Goal: Transaction & Acquisition: Purchase product/service

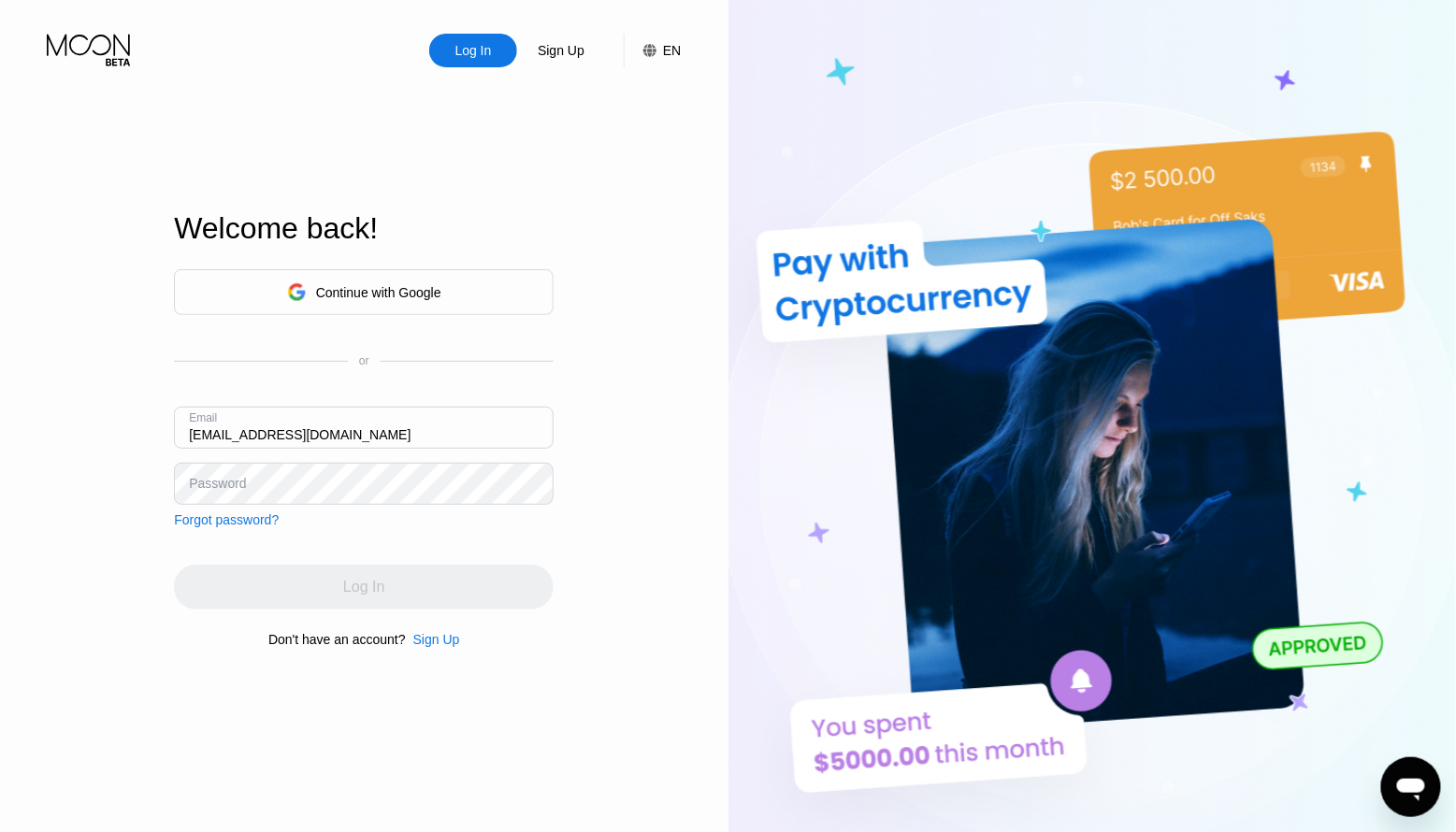
type input "[EMAIL_ADDRESS][DOMAIN_NAME]"
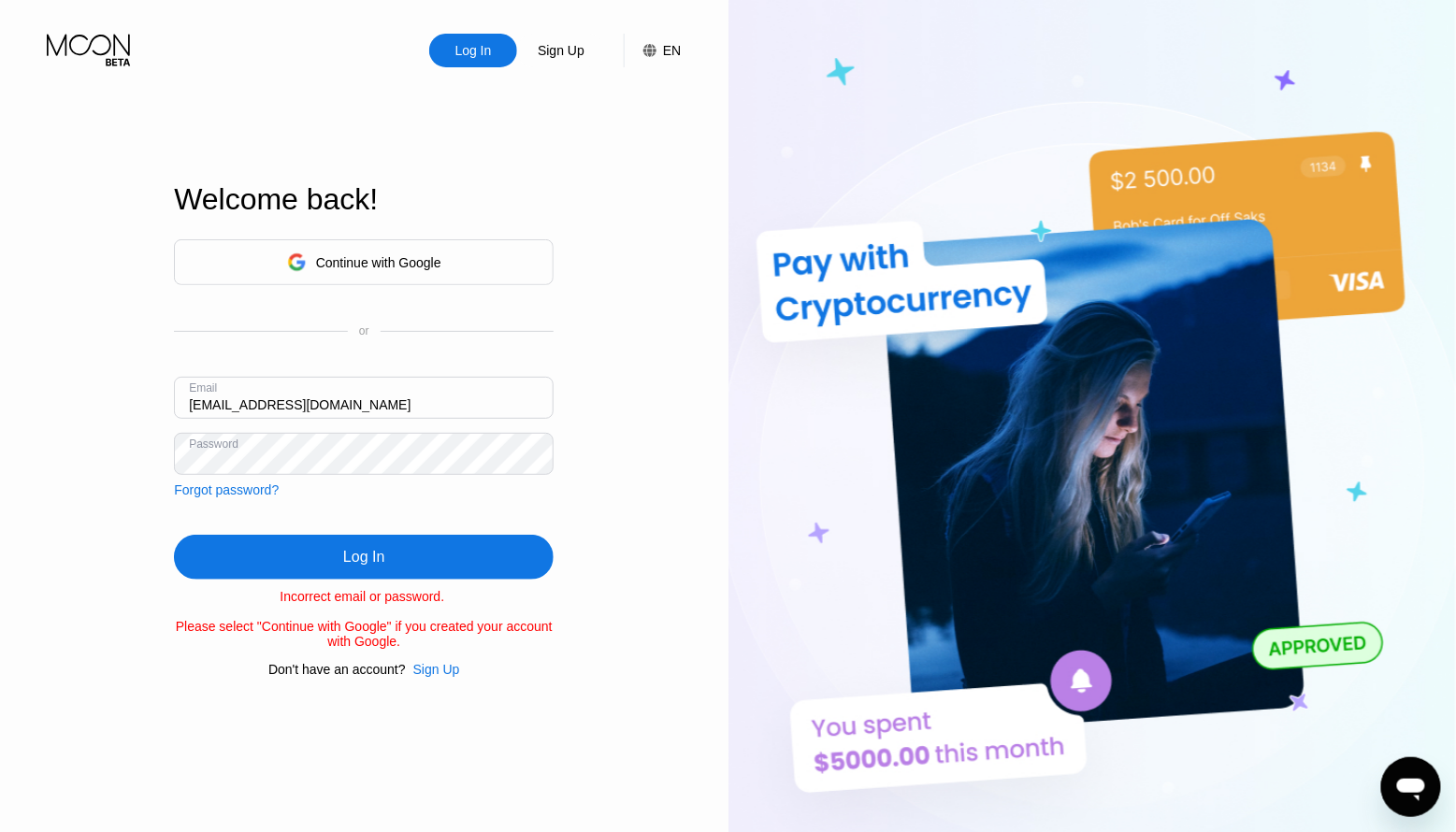
click at [247, 565] on div "Log In" at bounding box center [364, 557] width 380 height 45
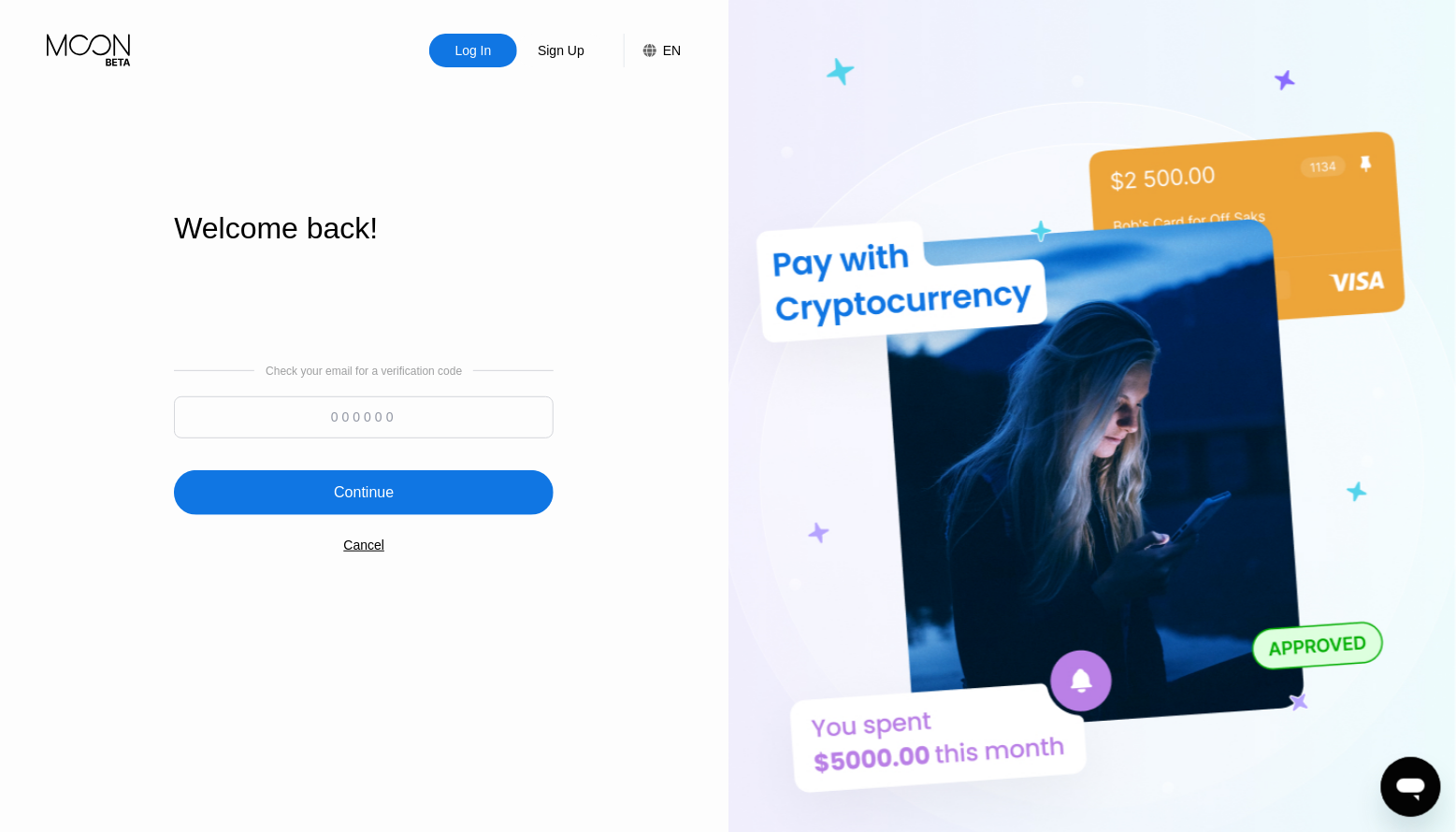
click at [398, 406] on input at bounding box center [364, 417] width 380 height 42
paste input "298538"
type input "298538"
click at [384, 489] on div "Continue" at bounding box center [364, 492] width 60 height 19
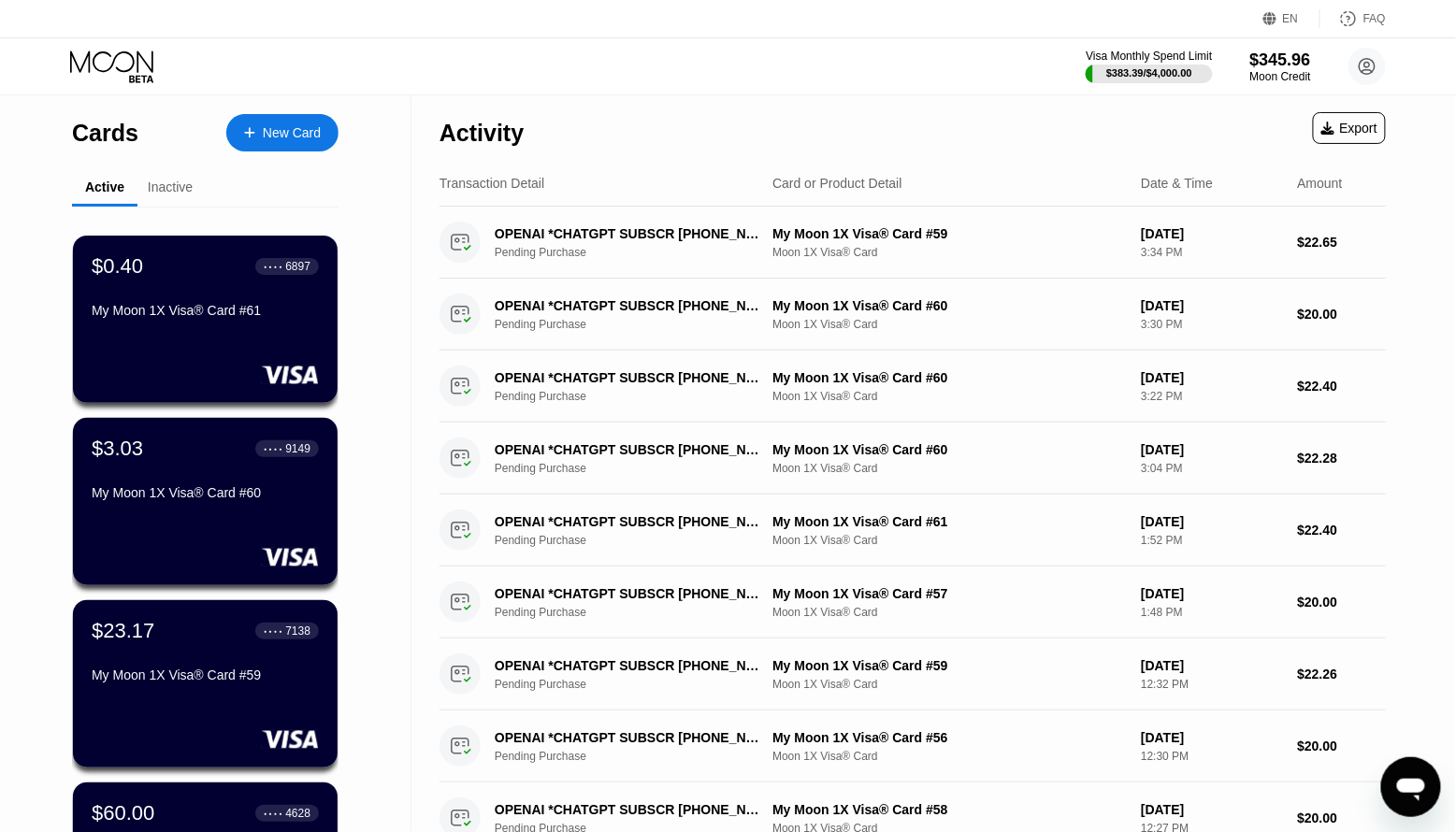
click at [291, 133] on div "New Card" at bounding box center [291, 133] width 58 height 16
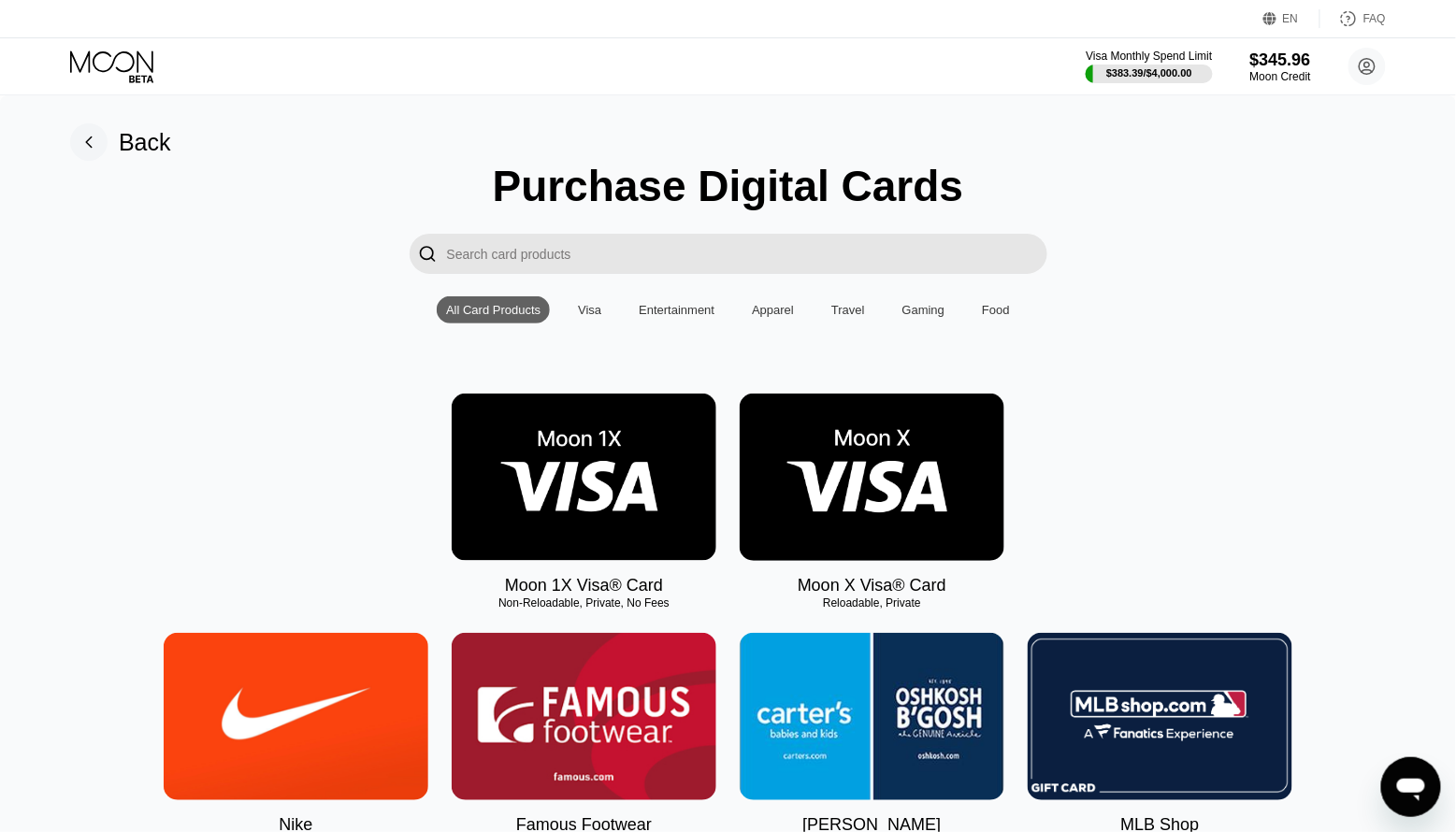
click at [534, 460] on img at bounding box center [584, 477] width 265 height 167
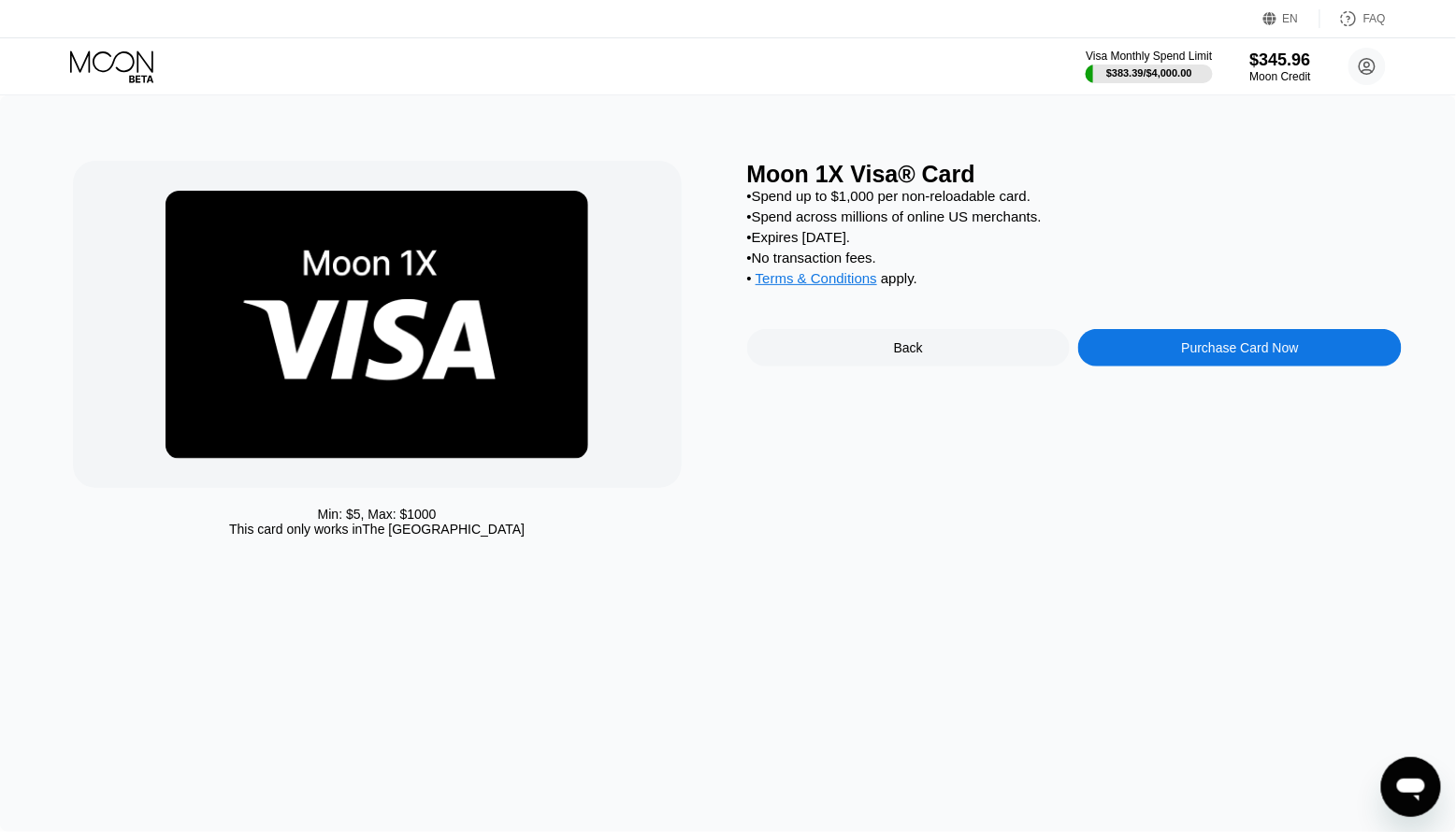
click at [1239, 344] on div "Purchase Card Now" at bounding box center [1240, 348] width 117 height 15
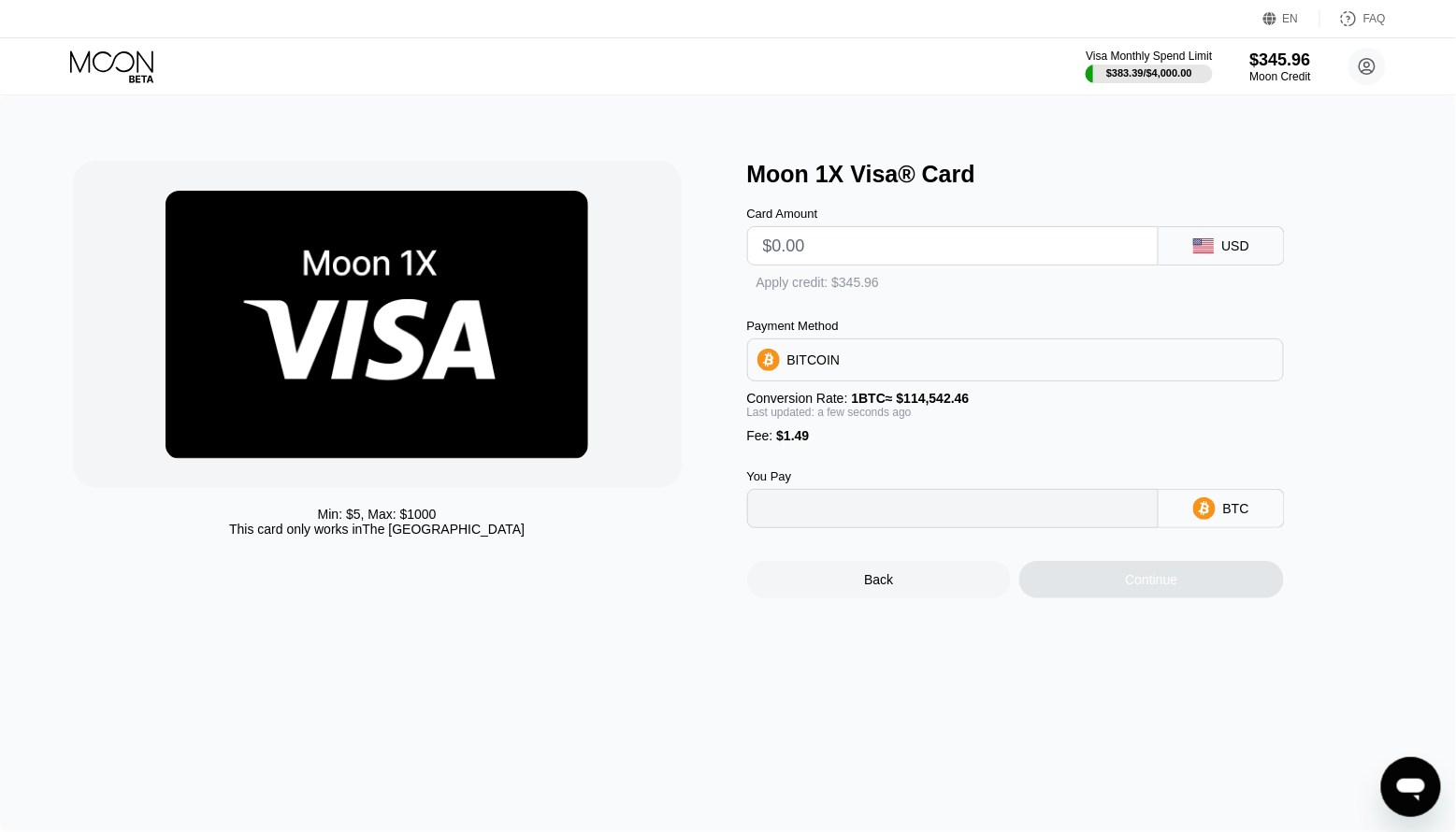
type input "0"
click at [859, 237] on input "text" at bounding box center [953, 245] width 380 height 37
type input "$8"
type input "0.00008286"
type input "$80"
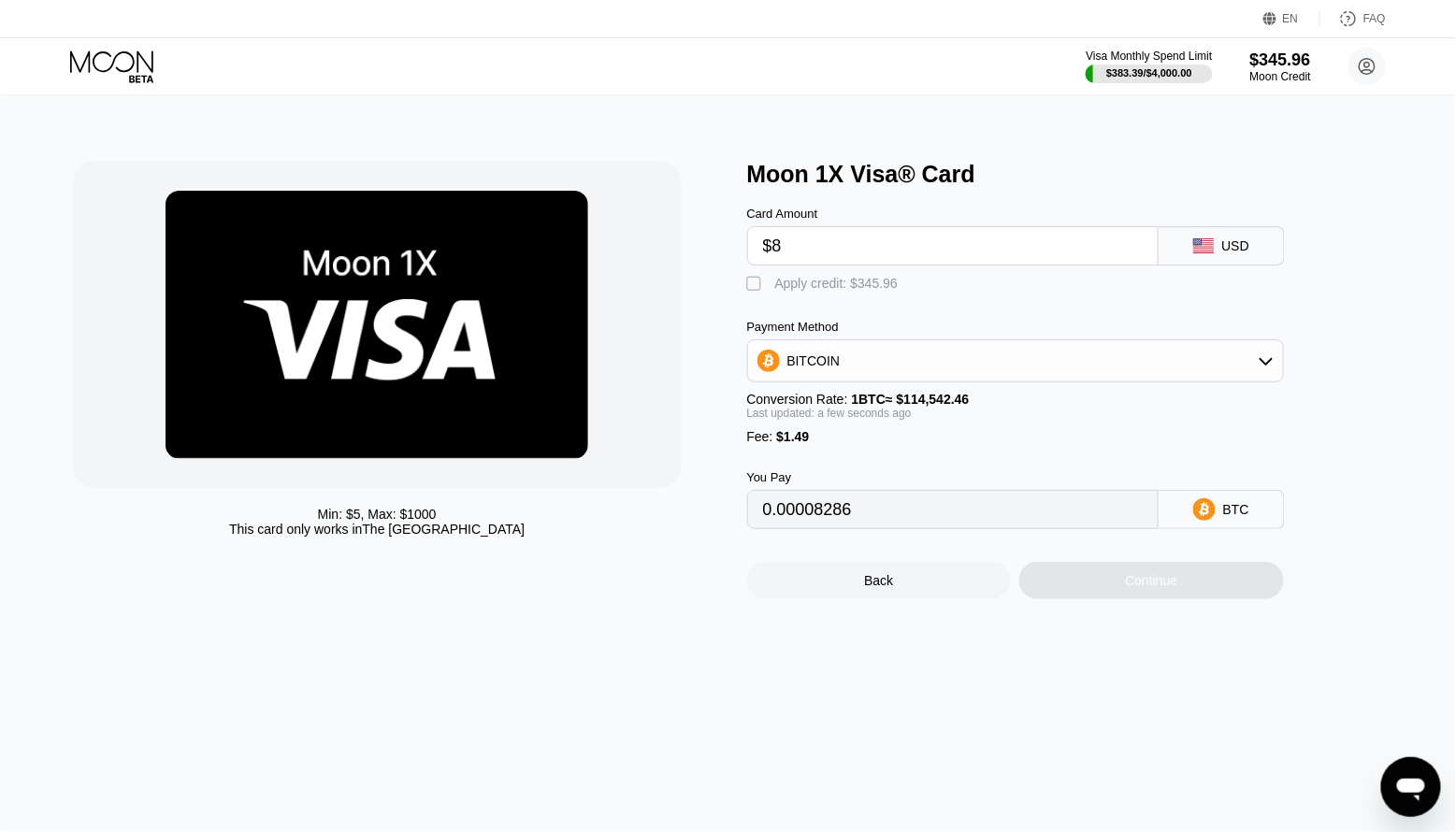
type input "0.00071144"
type input "$8"
type input "0.00008286"
type input "0"
type input "$8"
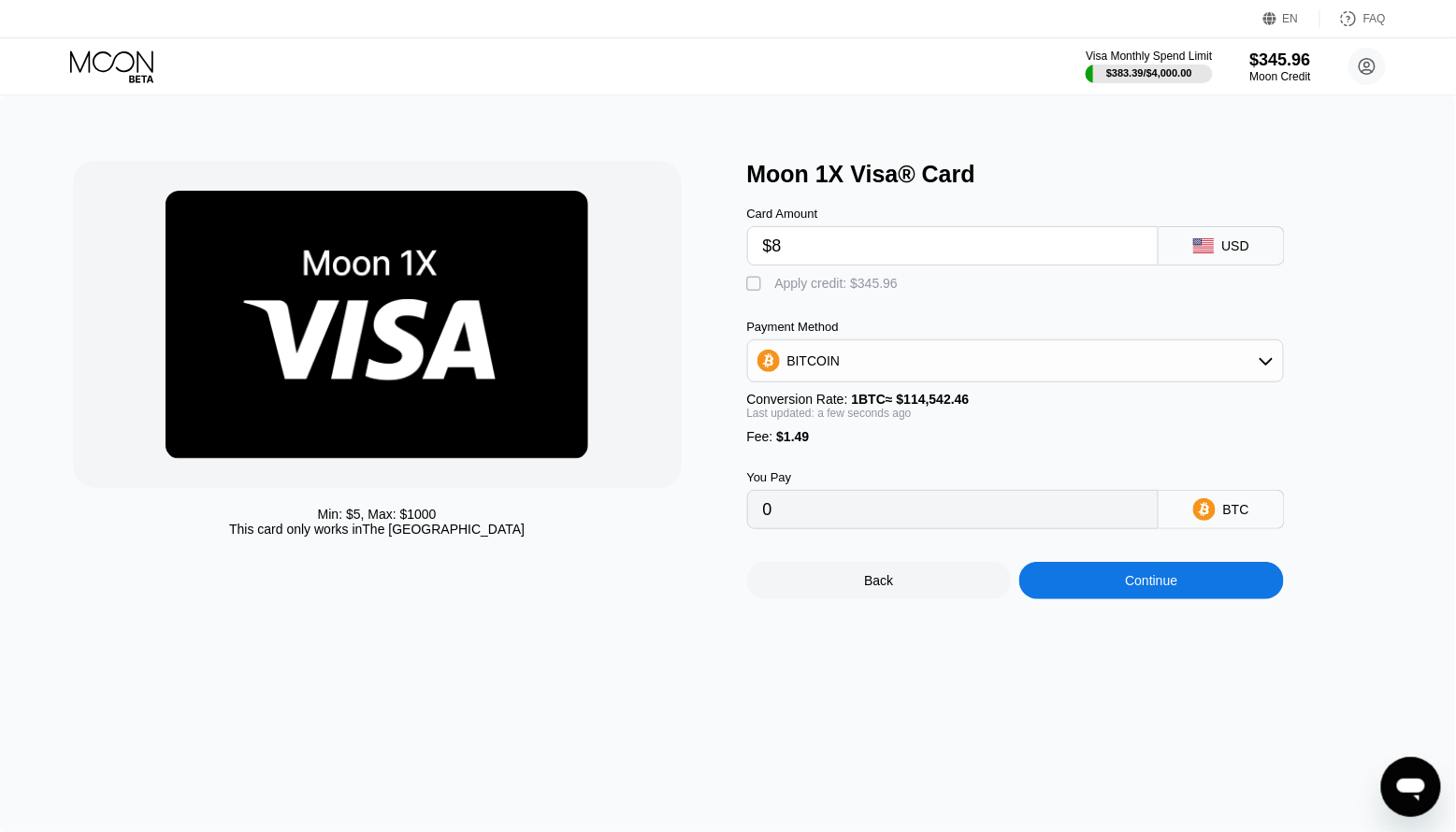
type input "0.00008286"
type input "$80"
type input "0.00071144"
type input "$80"
click at [811, 287] on div "Apply credit: $81.49" at bounding box center [833, 284] width 116 height 15
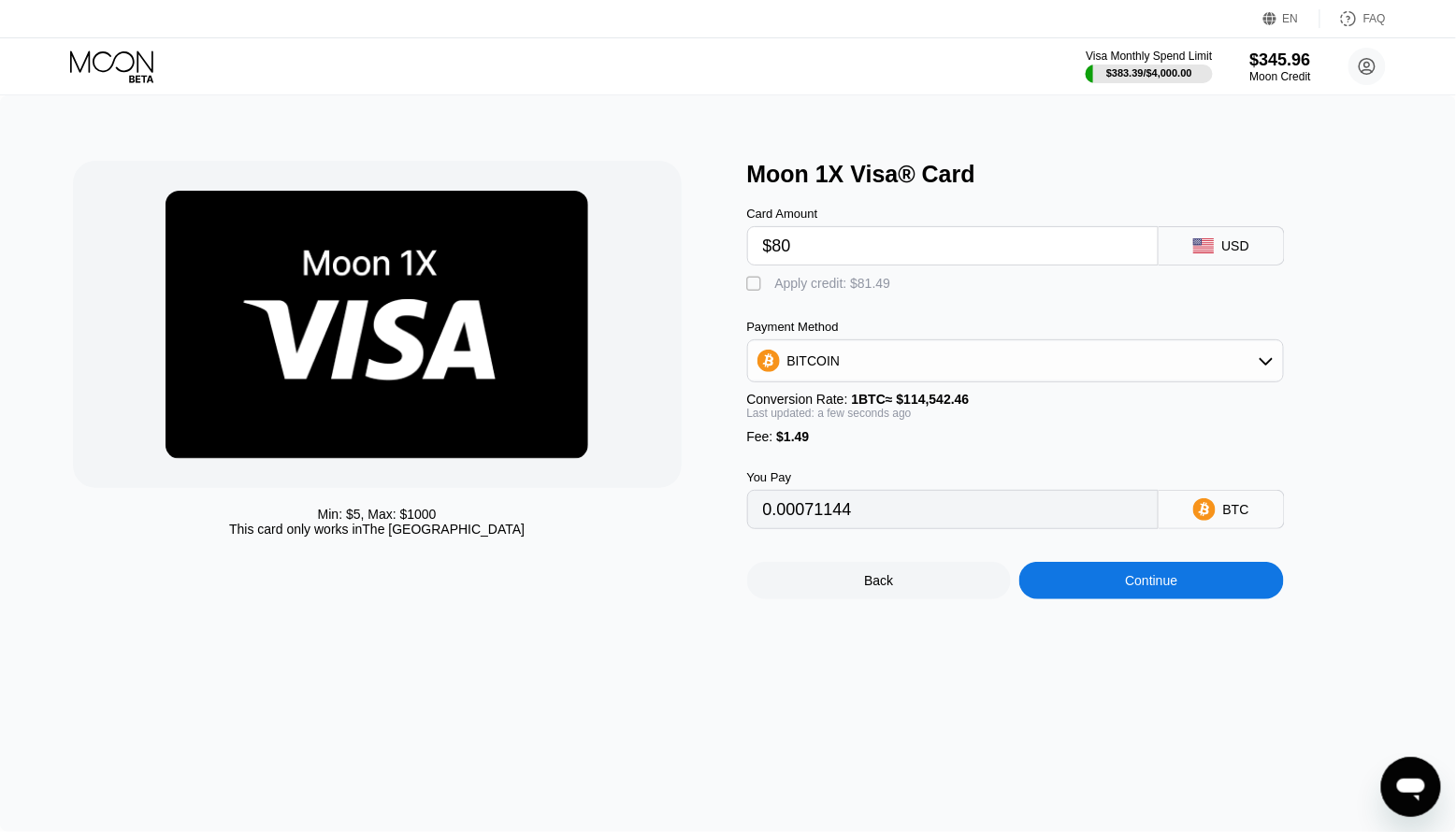
type input "0"
click at [1107, 572] on div "Continue" at bounding box center [1151, 580] width 265 height 37
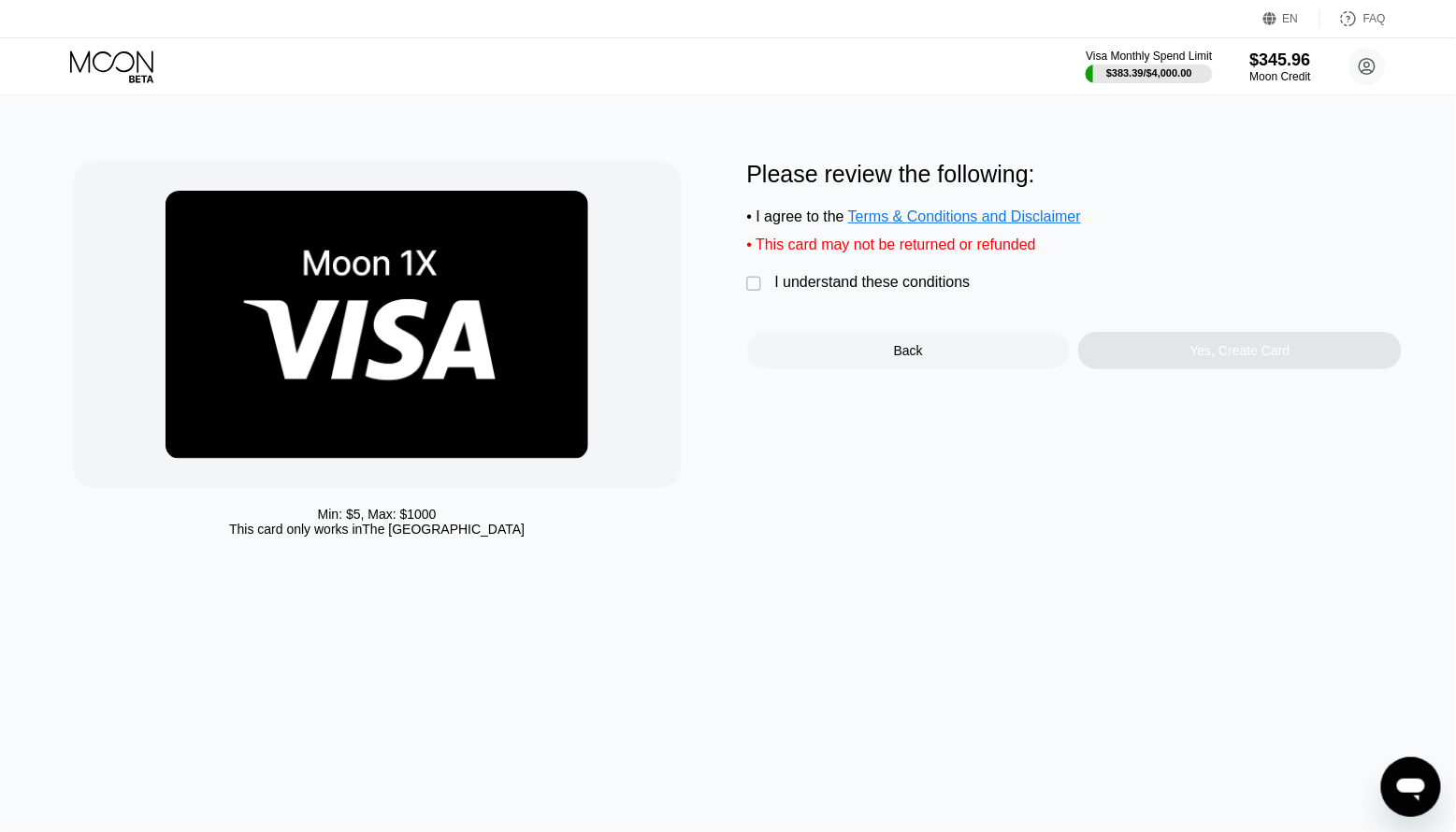
click at [903, 275] on div "I understand these conditions" at bounding box center [873, 283] width 196 height 17
click at [1295, 352] on div "Yes, Create Card" at bounding box center [1240, 350] width 324 height 37
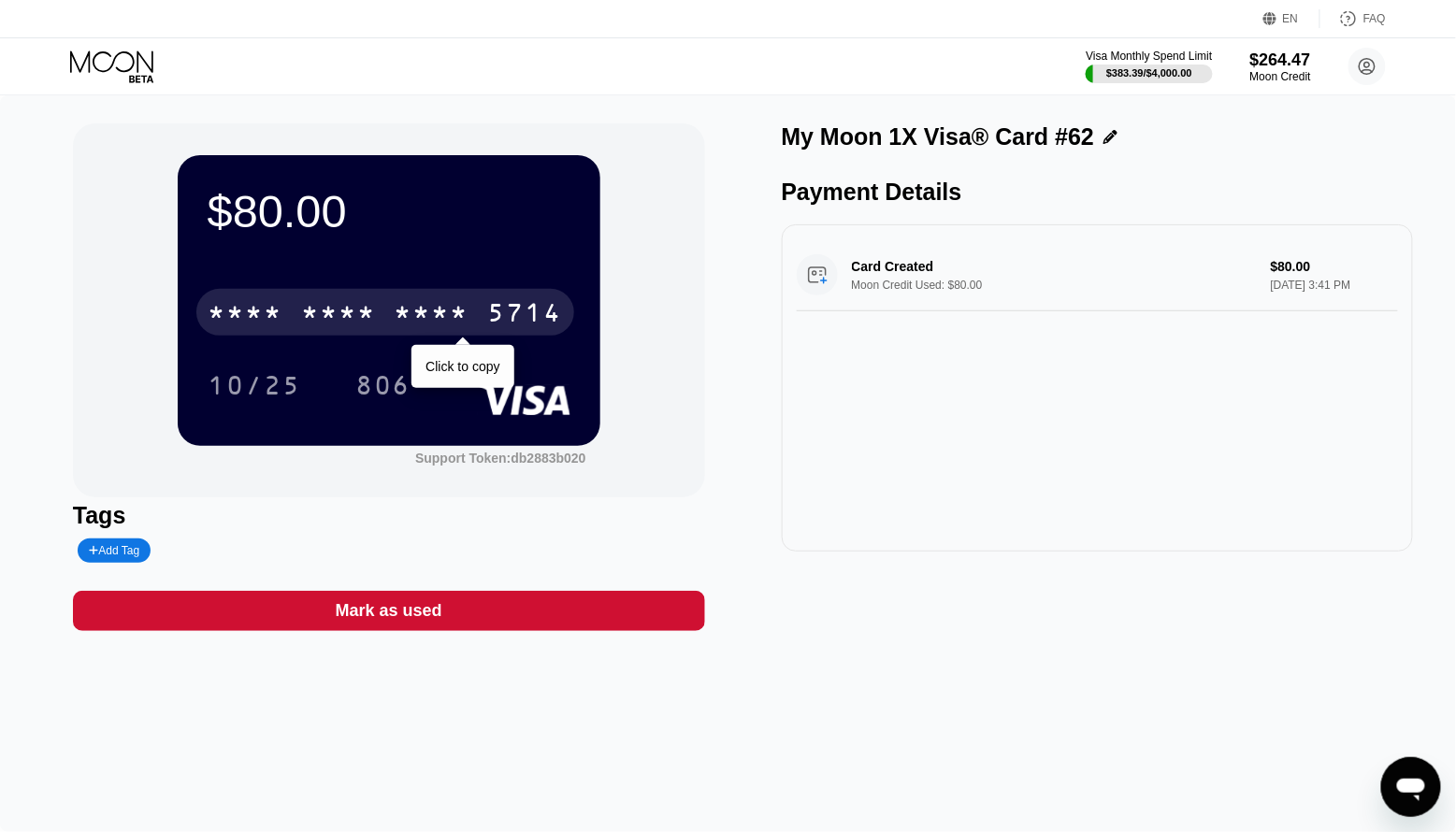
click at [412, 288] on div "* * * * * * * * * * * * 5714" at bounding box center [385, 311] width 378 height 46
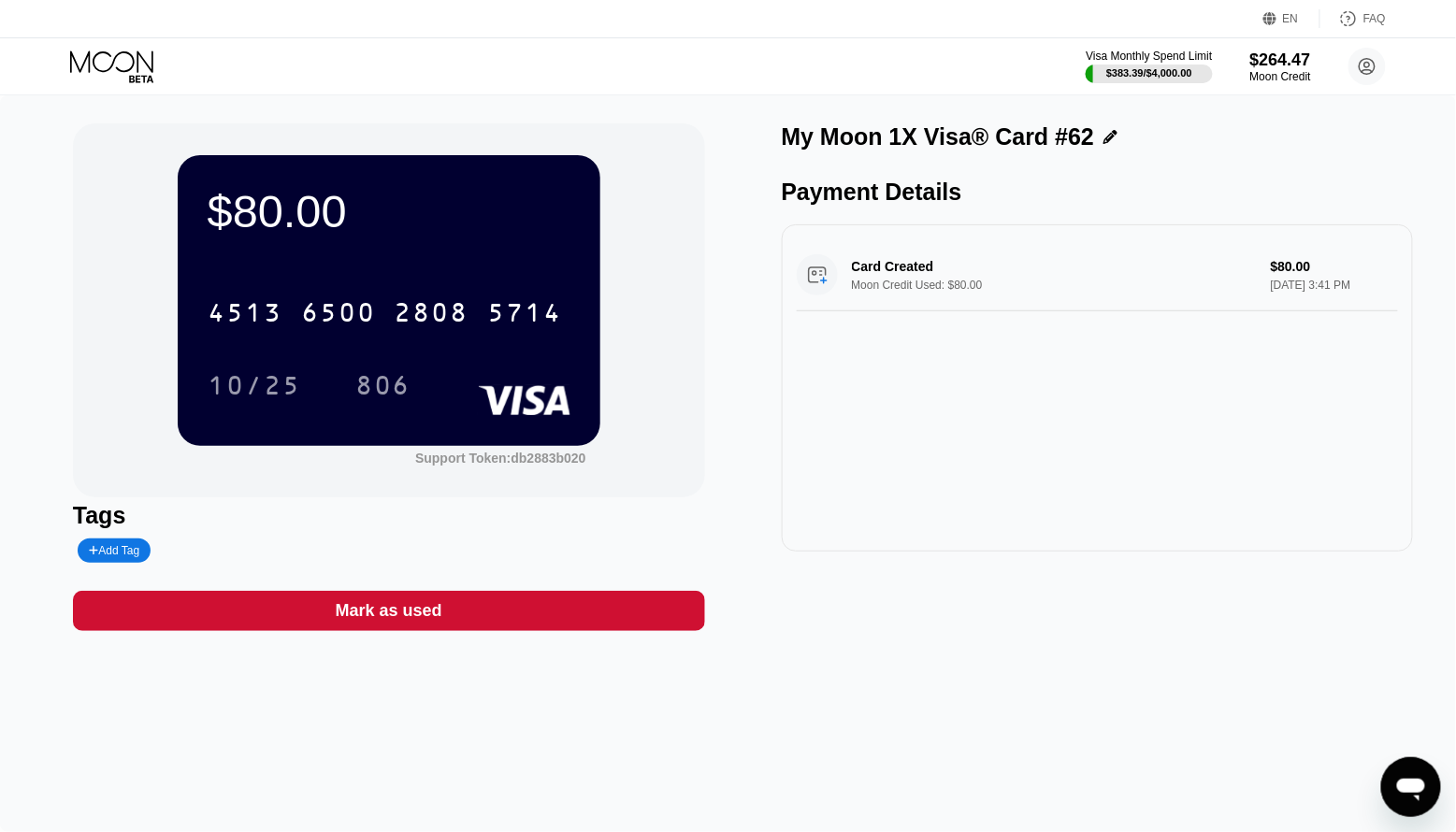
click at [97, 69] on icon at bounding box center [112, 61] width 84 height 22
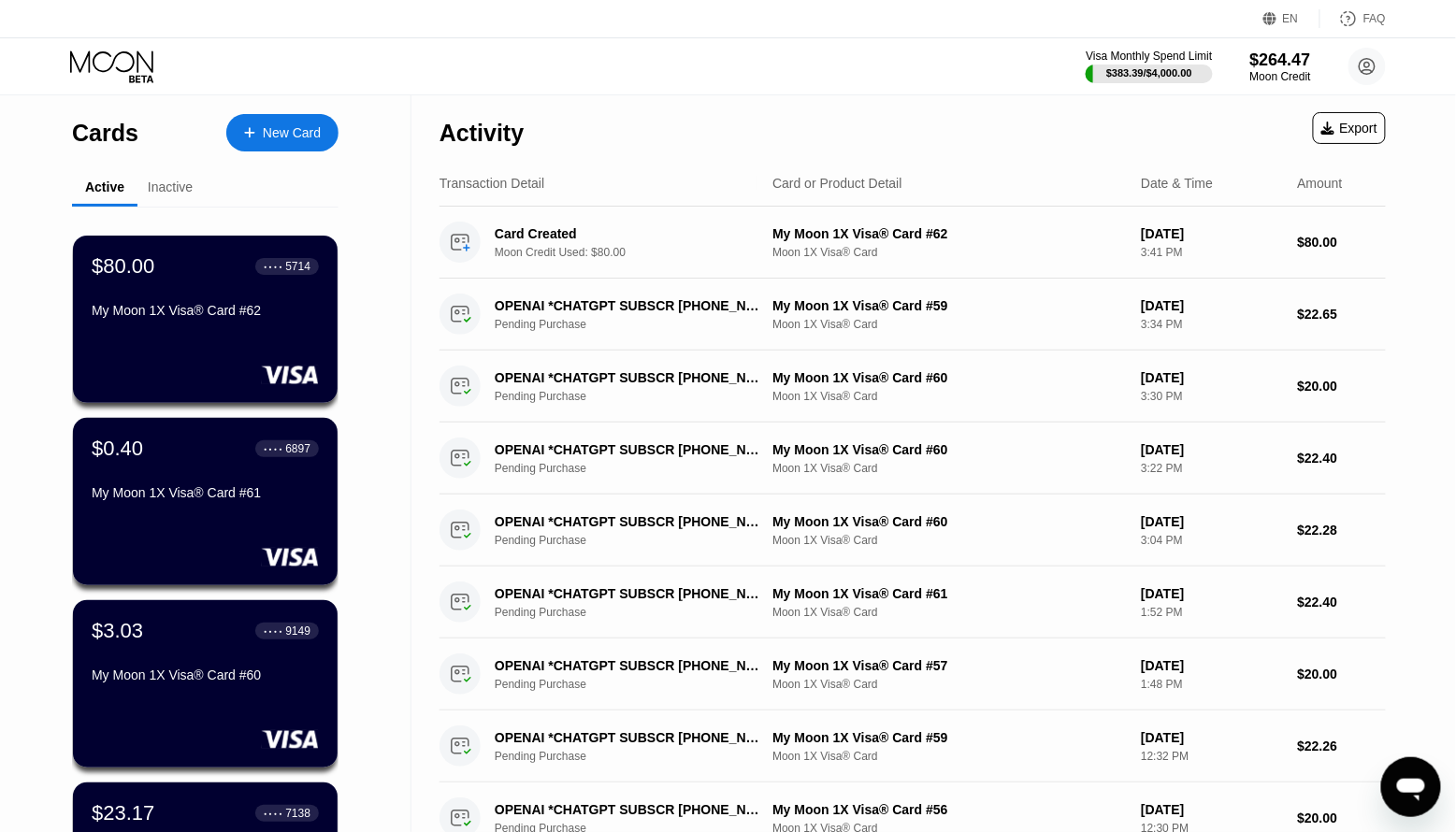
click at [280, 149] on div "New Card" at bounding box center [282, 132] width 112 height 37
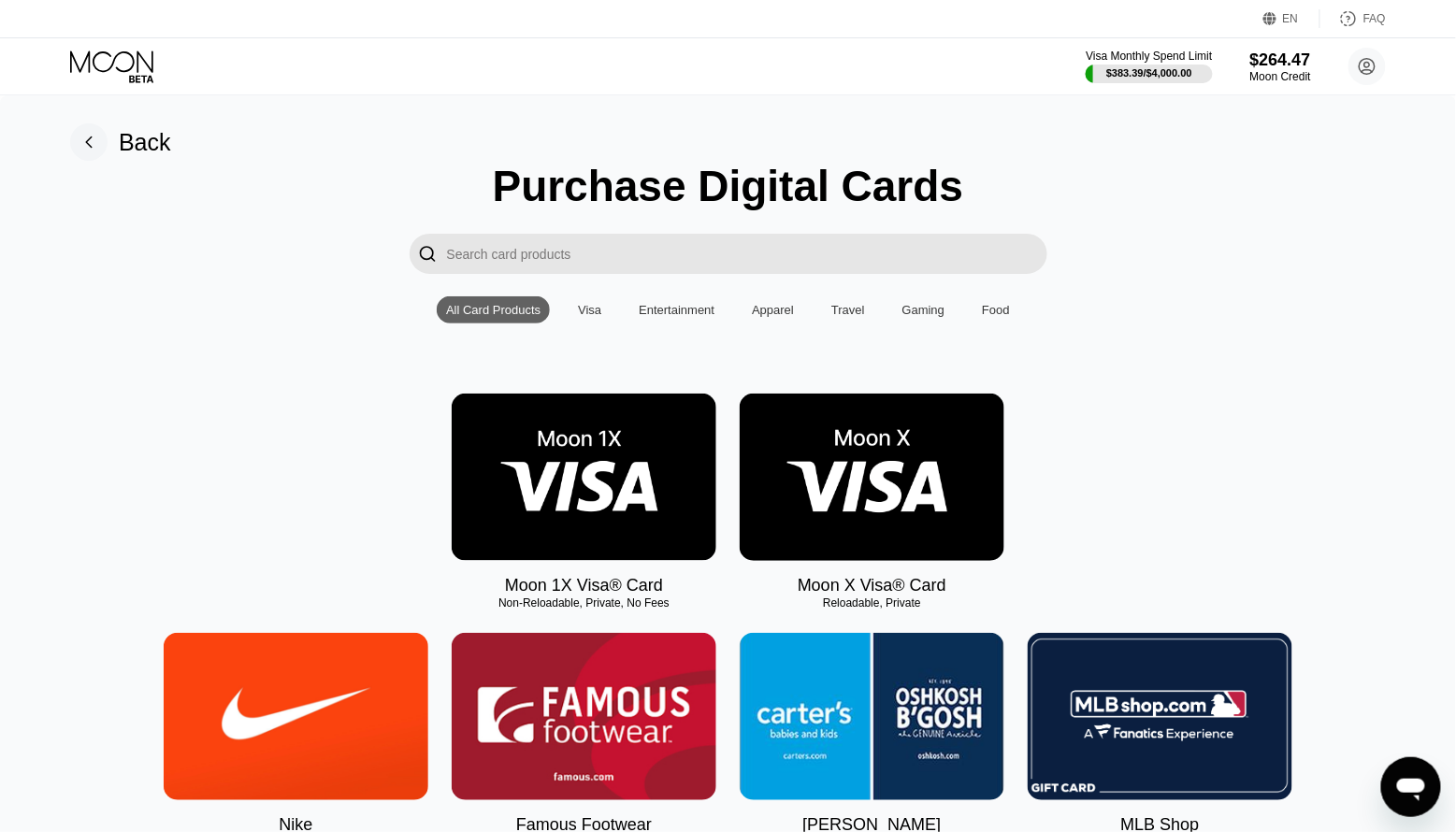
click at [584, 527] on img at bounding box center [584, 477] width 265 height 167
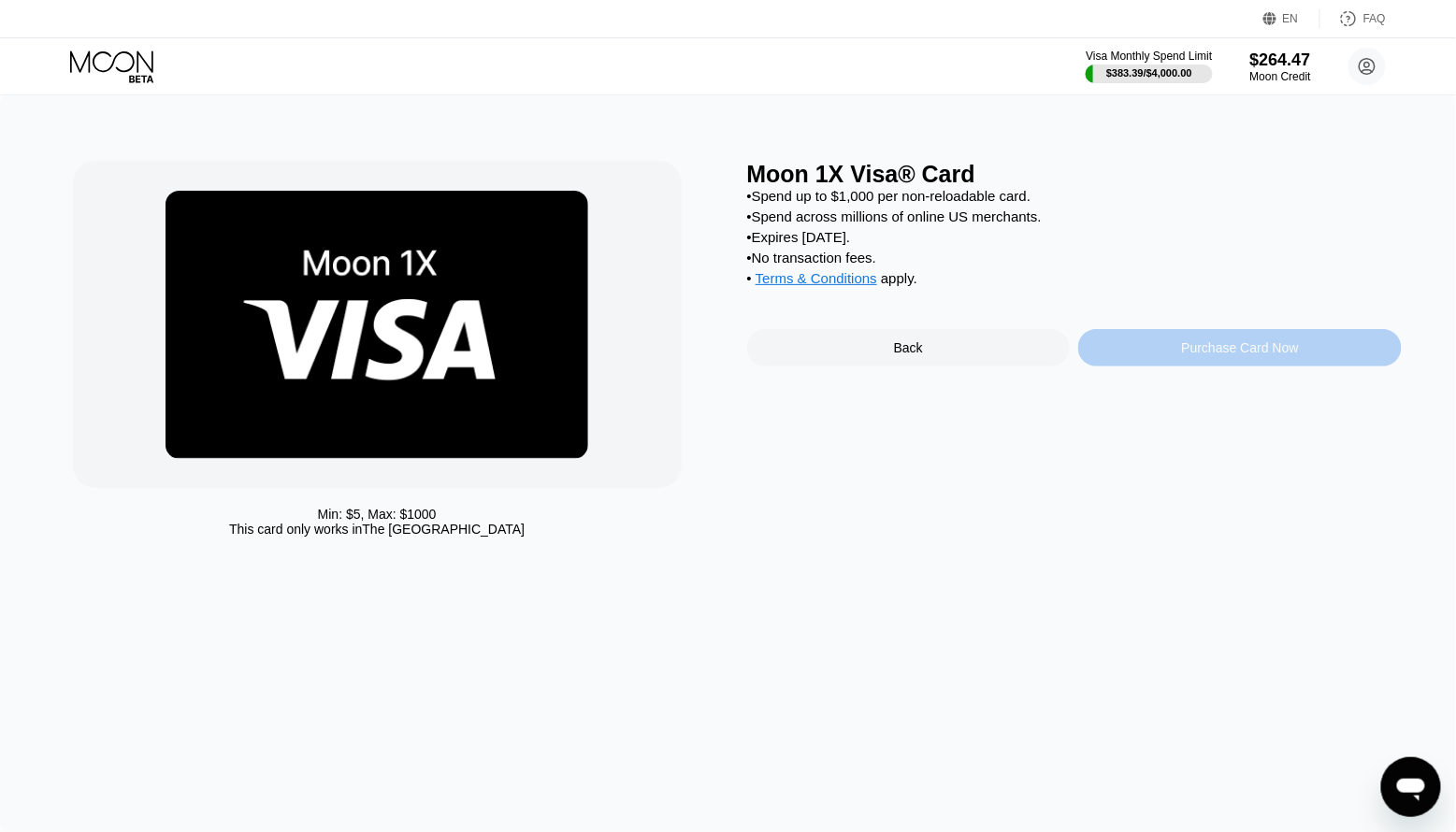
click at [1192, 354] on div "Purchase Card Now" at bounding box center [1240, 348] width 117 height 15
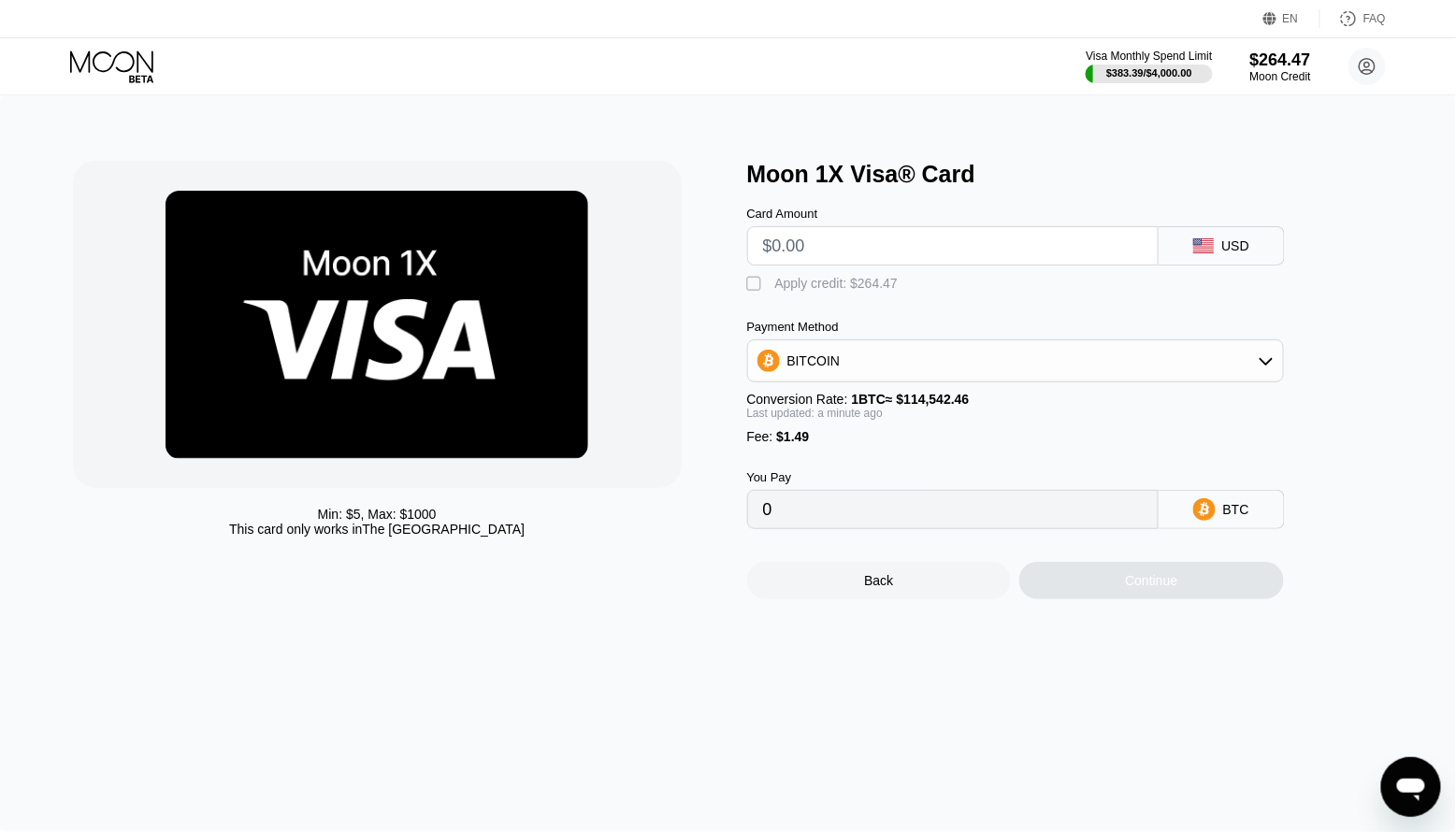
click at [861, 244] on input "text" at bounding box center [953, 245] width 380 height 37
type input "$8"
type input "0.00008286"
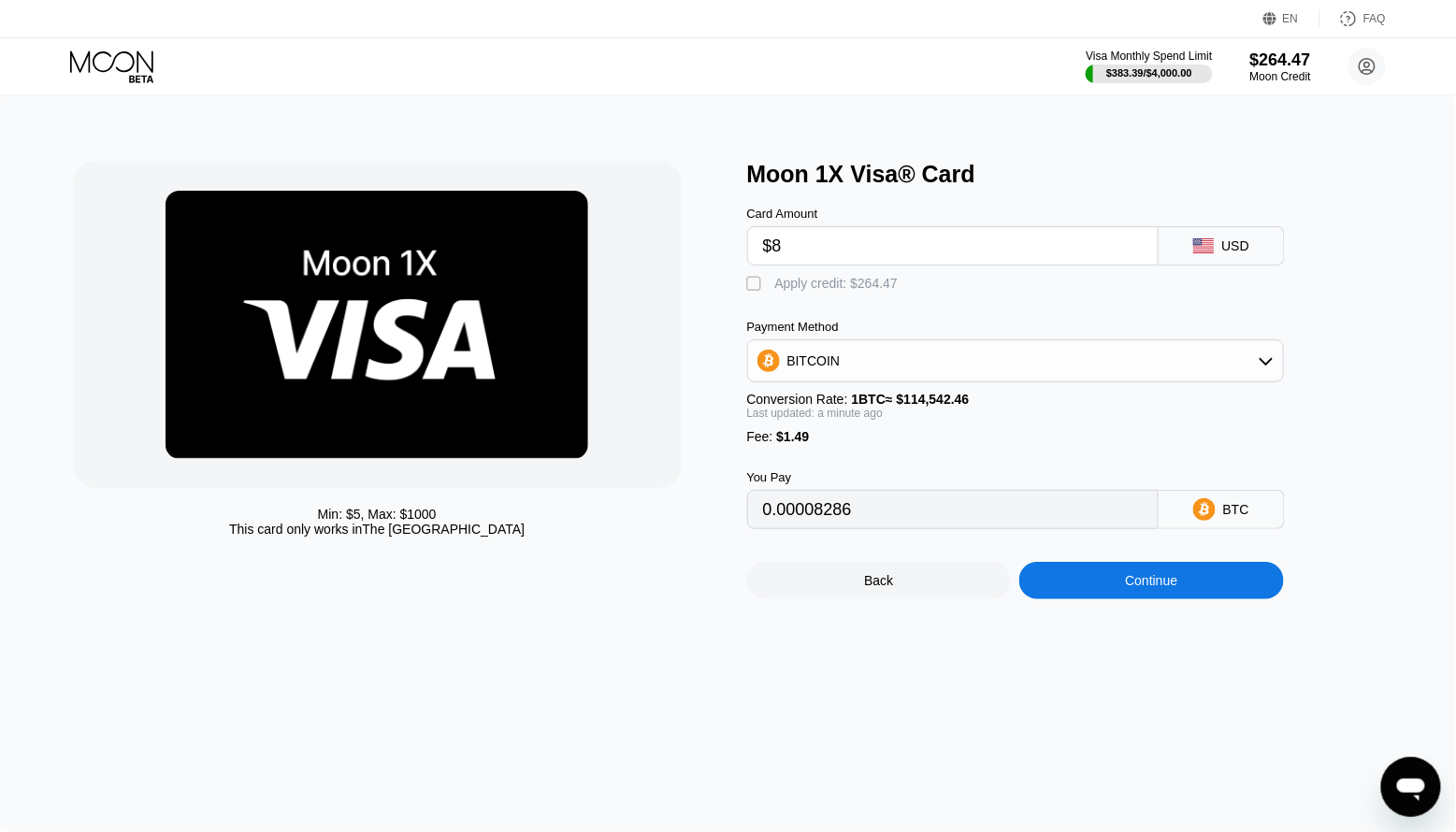
type input "$80"
type input "0.00071144"
type input "$80"
click at [784, 285] on div "Apply credit: $81.49" at bounding box center [833, 284] width 116 height 15
type input "0"
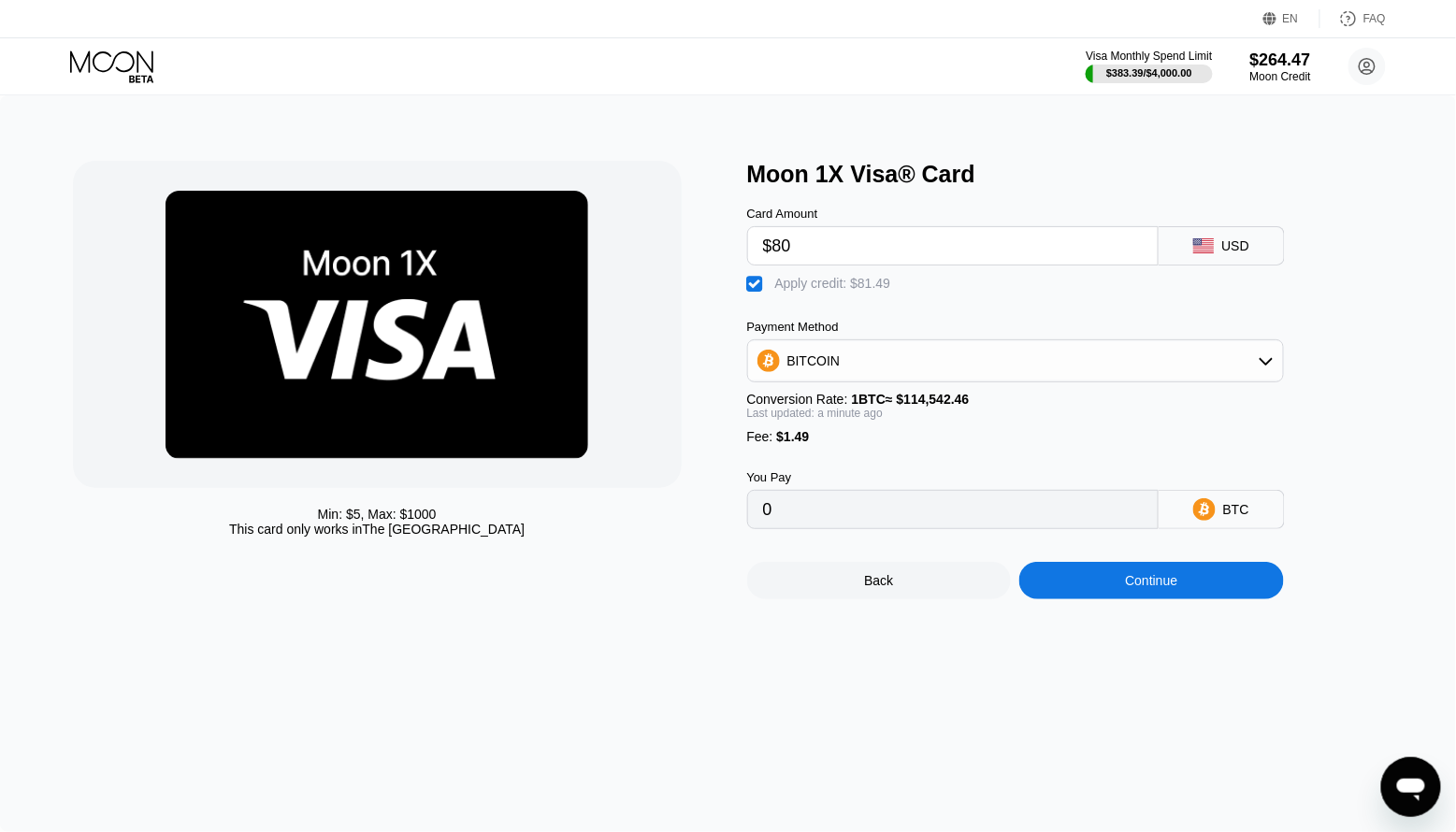
click at [1129, 600] on div "Continue" at bounding box center [1151, 580] width 265 height 37
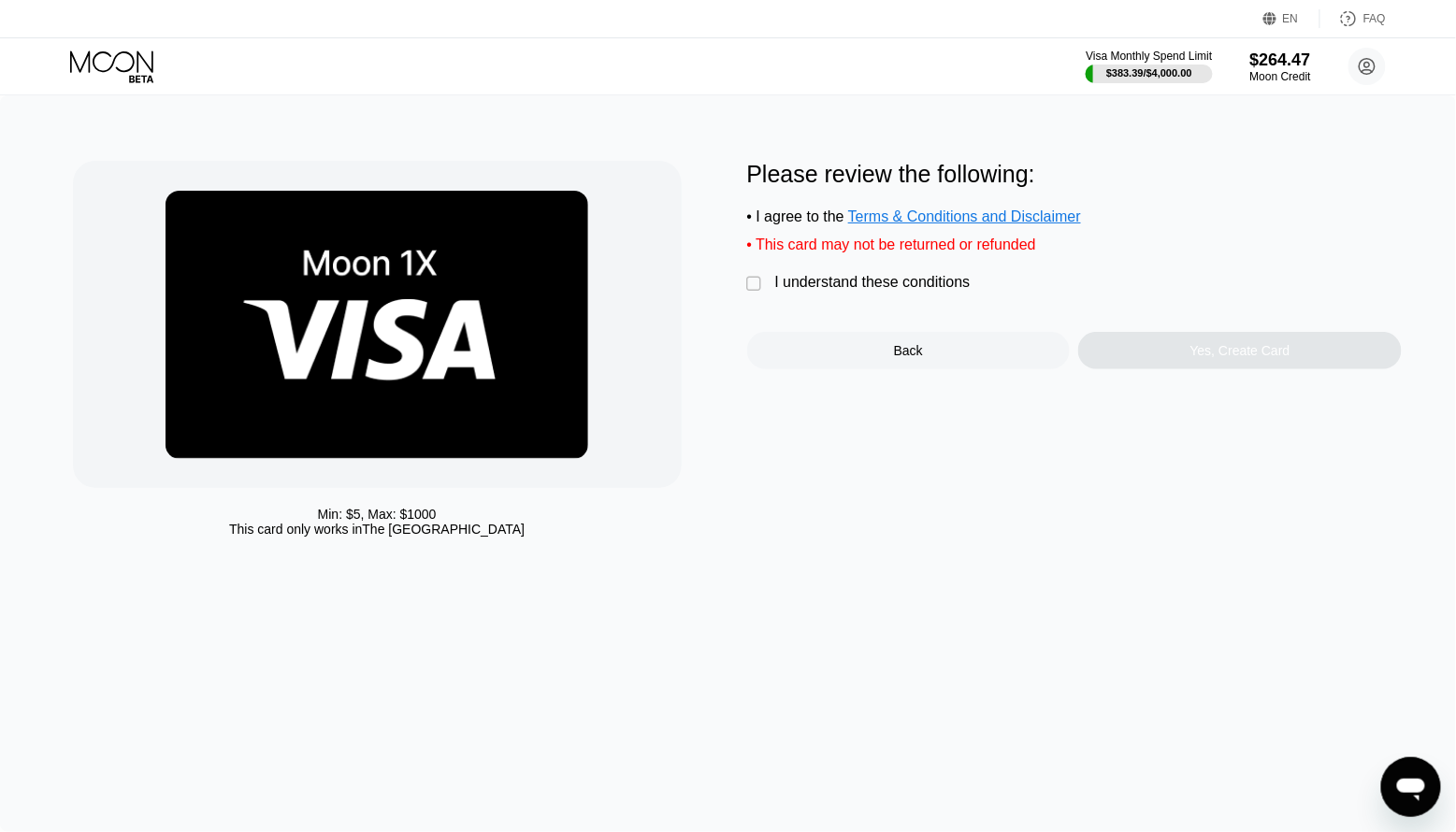
click at [834, 287] on div "I understand these conditions" at bounding box center [873, 283] width 196 height 17
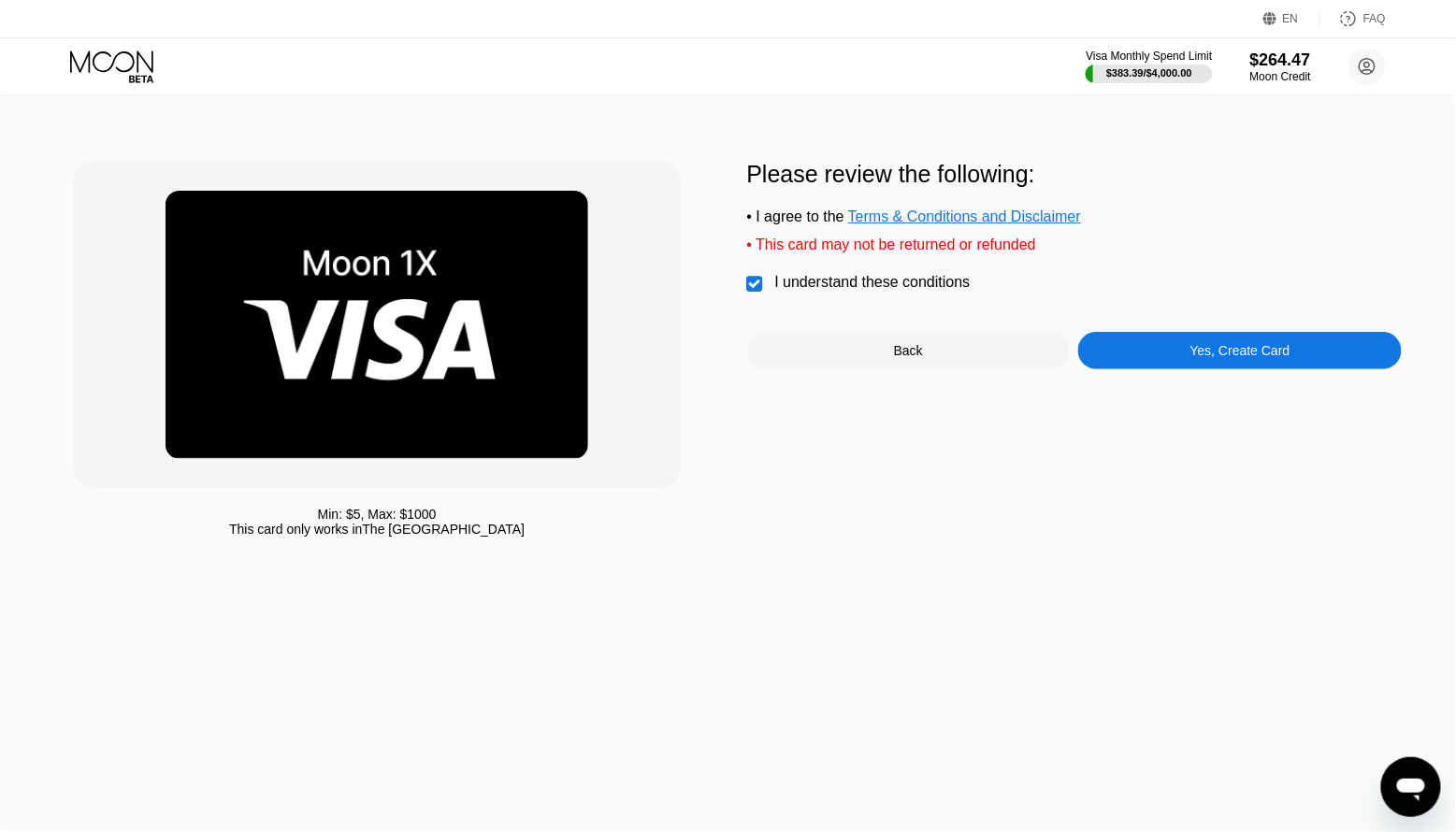
click at [1223, 361] on div "Yes, Create Card" at bounding box center [1240, 350] width 324 height 37
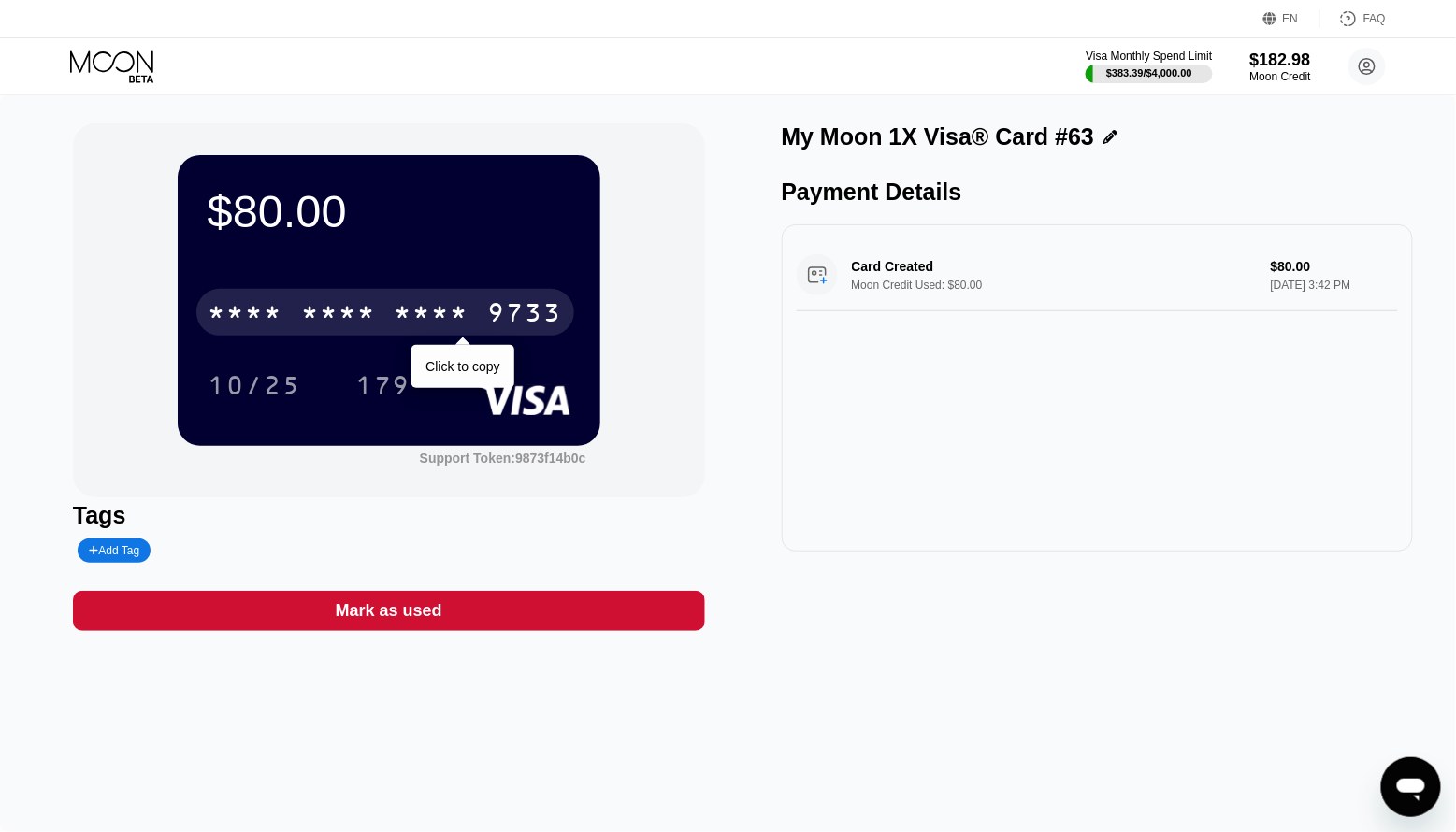
click at [508, 316] on div "9733" at bounding box center [525, 315] width 75 height 30
click at [484, 310] on div "4513 6500 2062 9733" at bounding box center [385, 311] width 378 height 46
click at [484, 310] on div "* * * * * * * * * * * * 9733" at bounding box center [385, 311] width 378 height 46
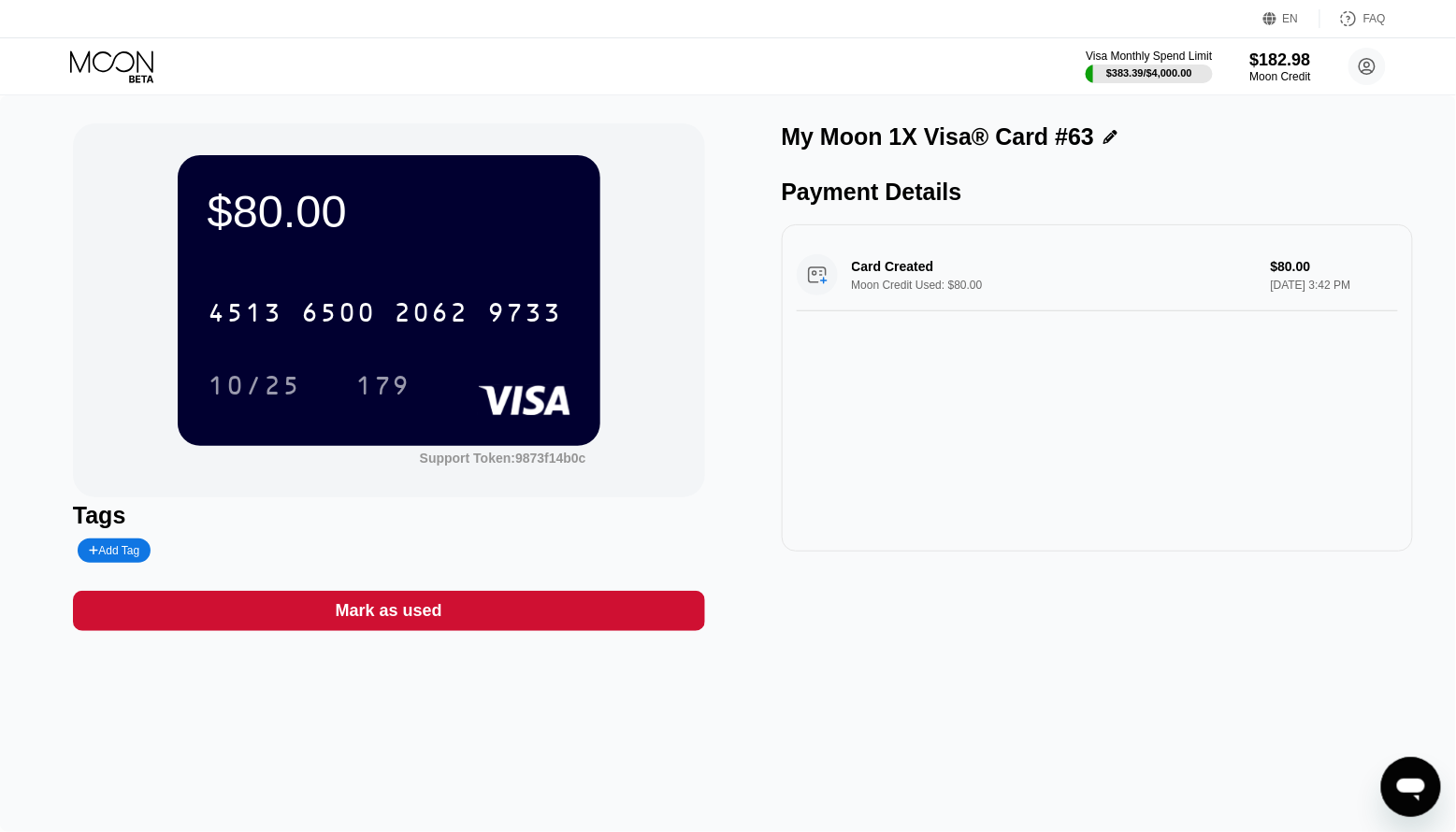
click at [132, 74] on icon at bounding box center [114, 66] width 87 height 32
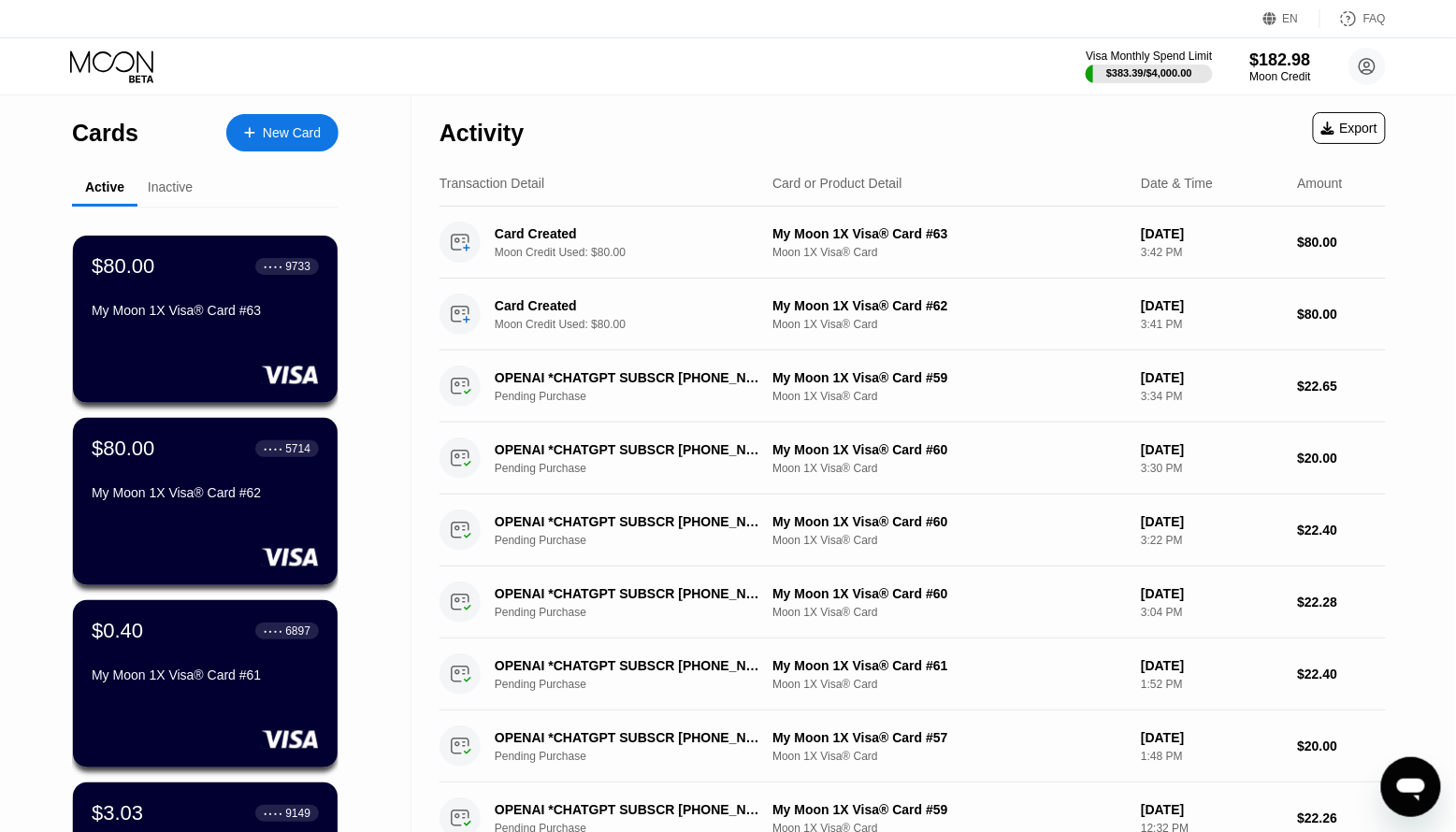
click at [284, 130] on div "New Card" at bounding box center [291, 133] width 58 height 16
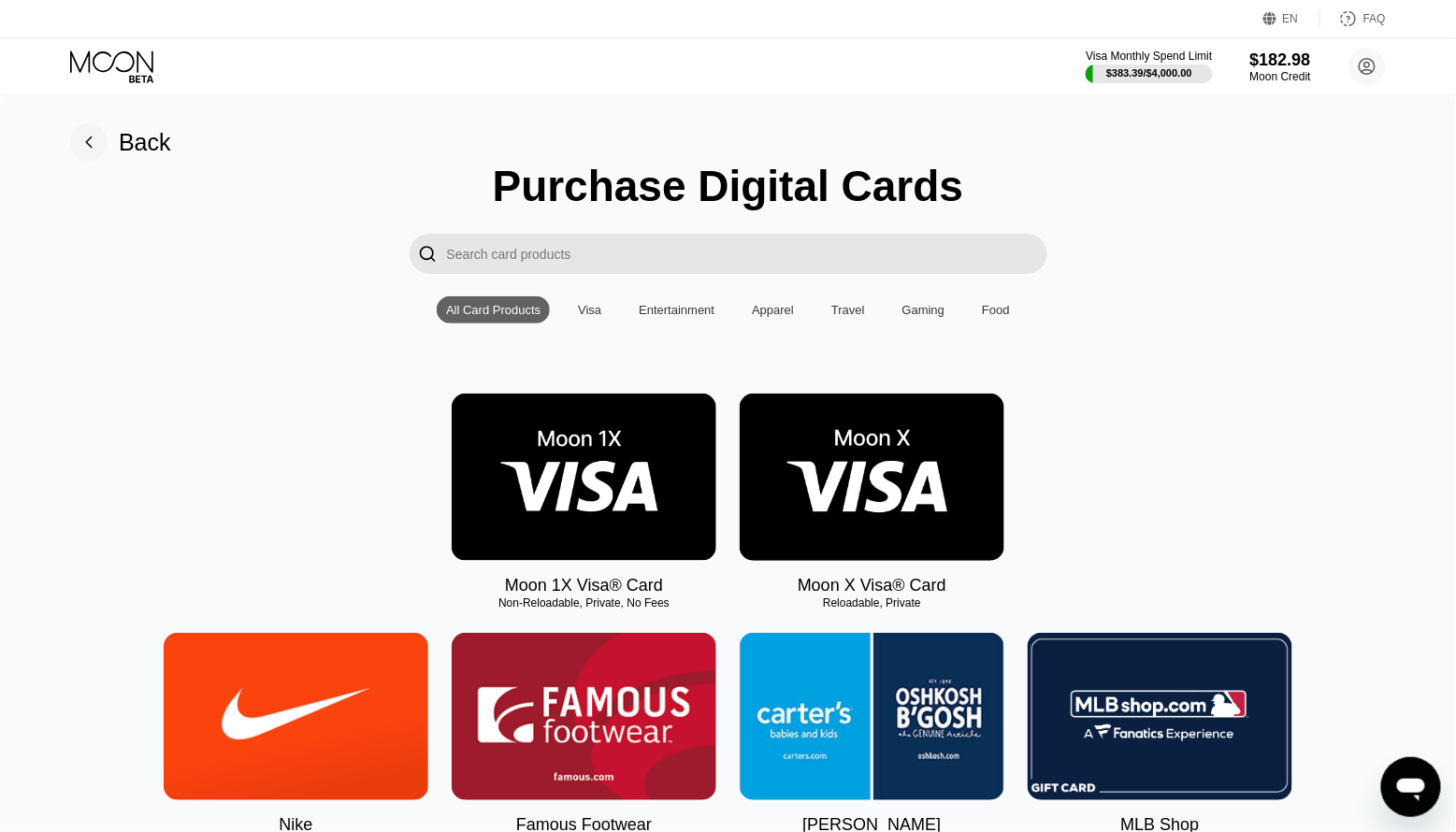
click at [532, 519] on img at bounding box center [584, 477] width 265 height 167
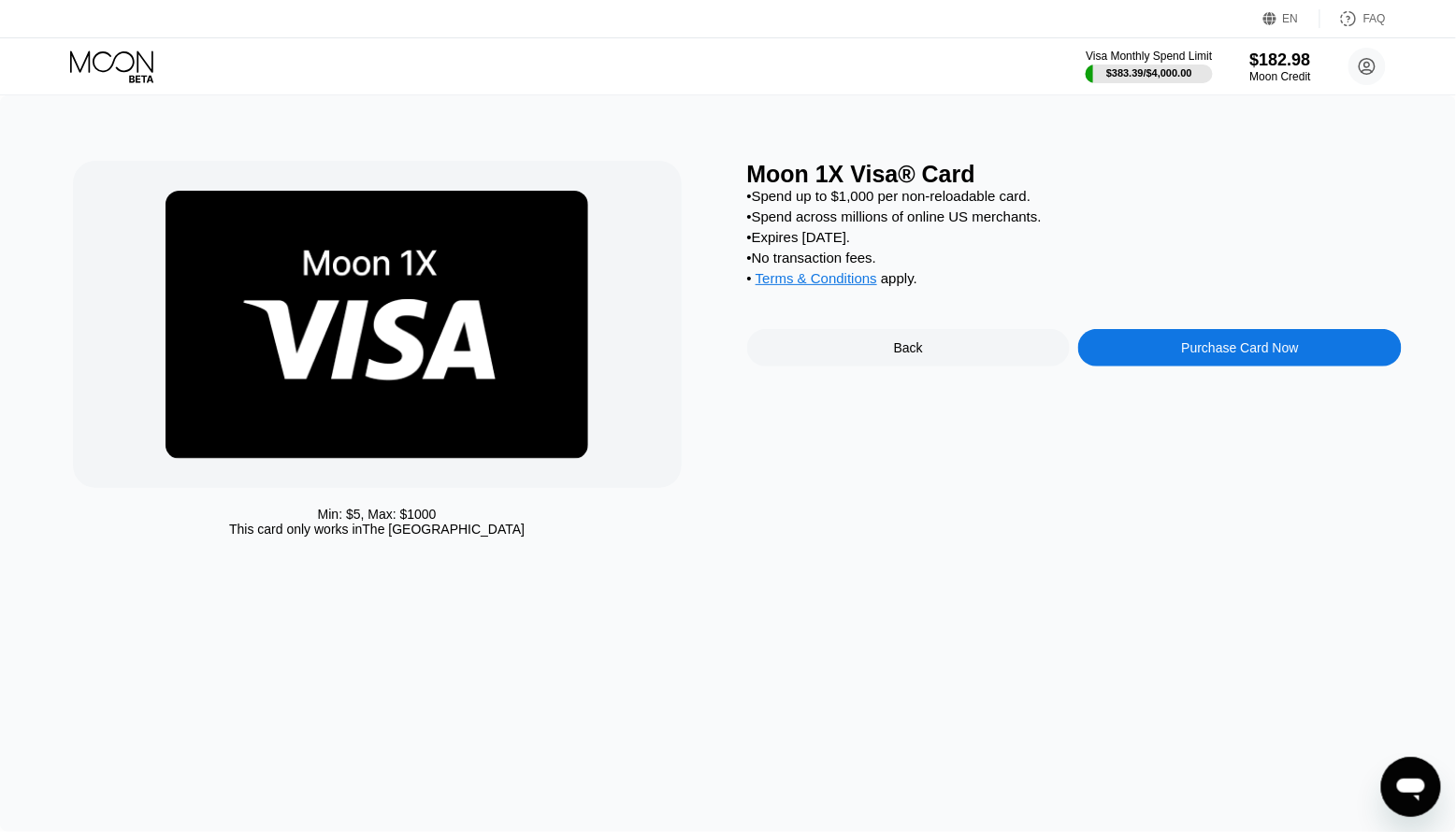
click at [1156, 344] on div "Purchase Card Now" at bounding box center [1240, 347] width 324 height 37
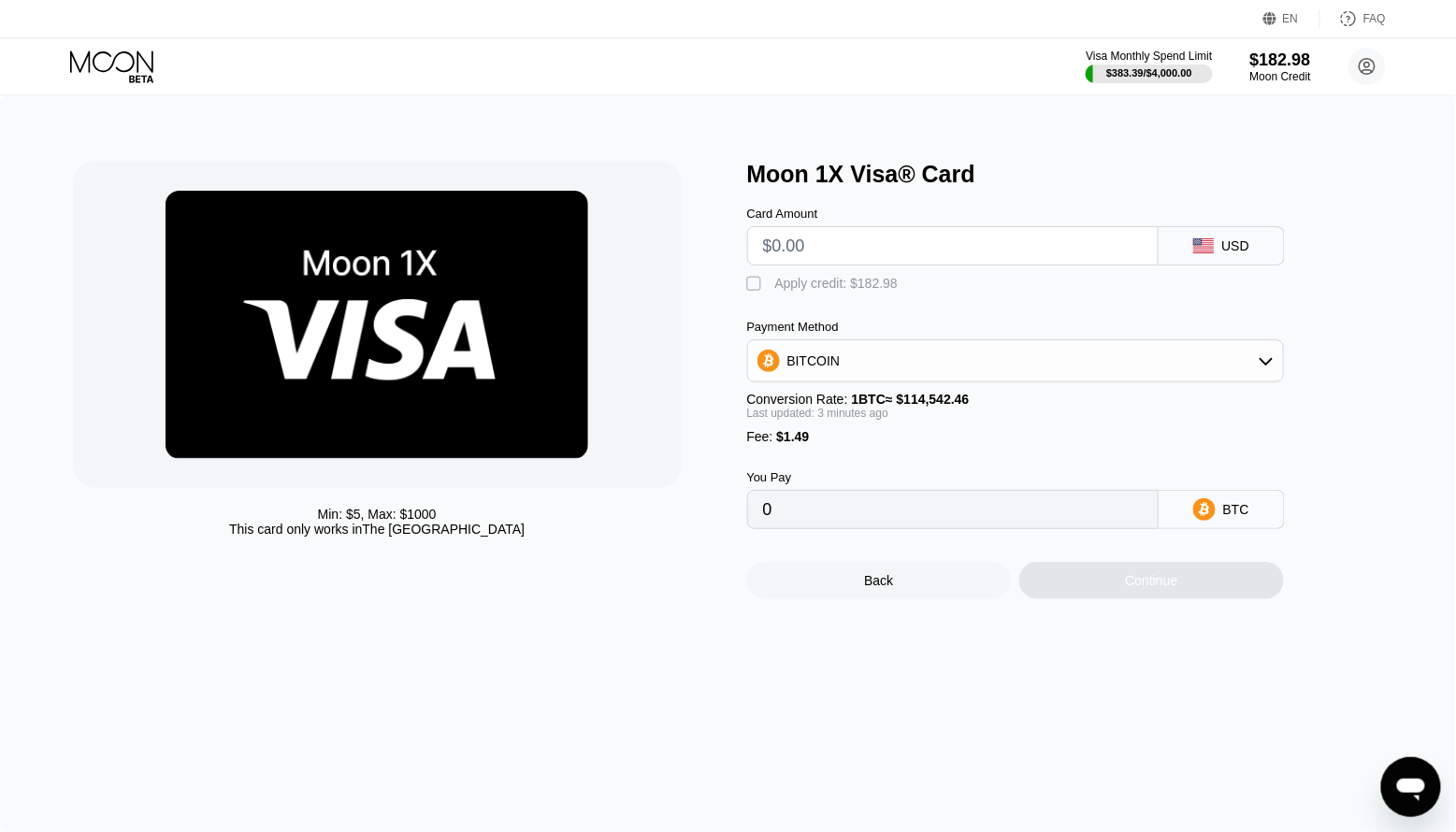
click at [838, 248] on input "text" at bounding box center [953, 245] width 380 height 37
type input "$9"
type input "0.00009159"
type input "$90"
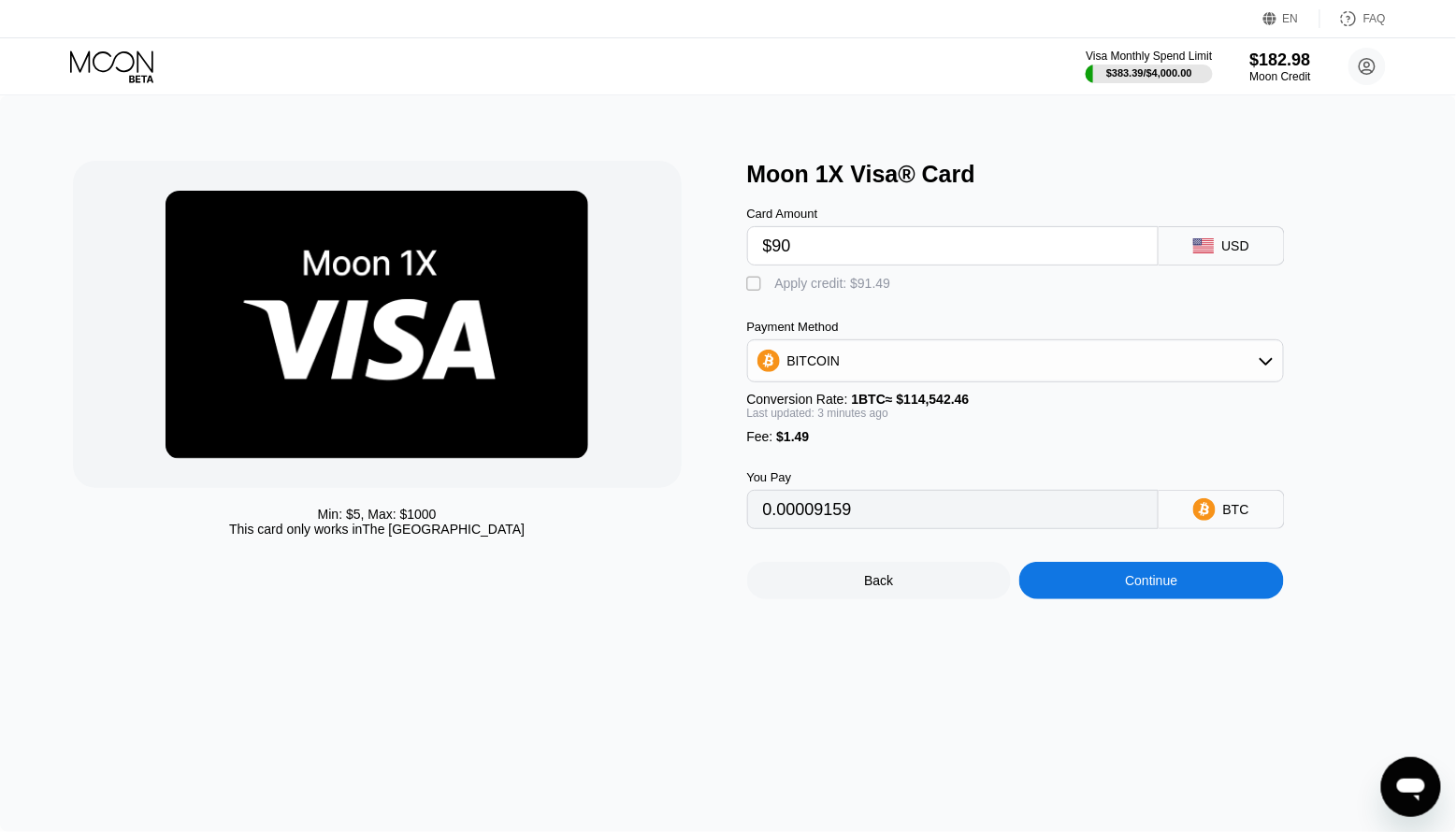
type input "0.00079875"
type input "$90"
click at [785, 284] on div "Apply credit: $91.49" at bounding box center [833, 284] width 116 height 15
type input "0"
click at [1064, 594] on div "Continue" at bounding box center [1151, 580] width 265 height 37
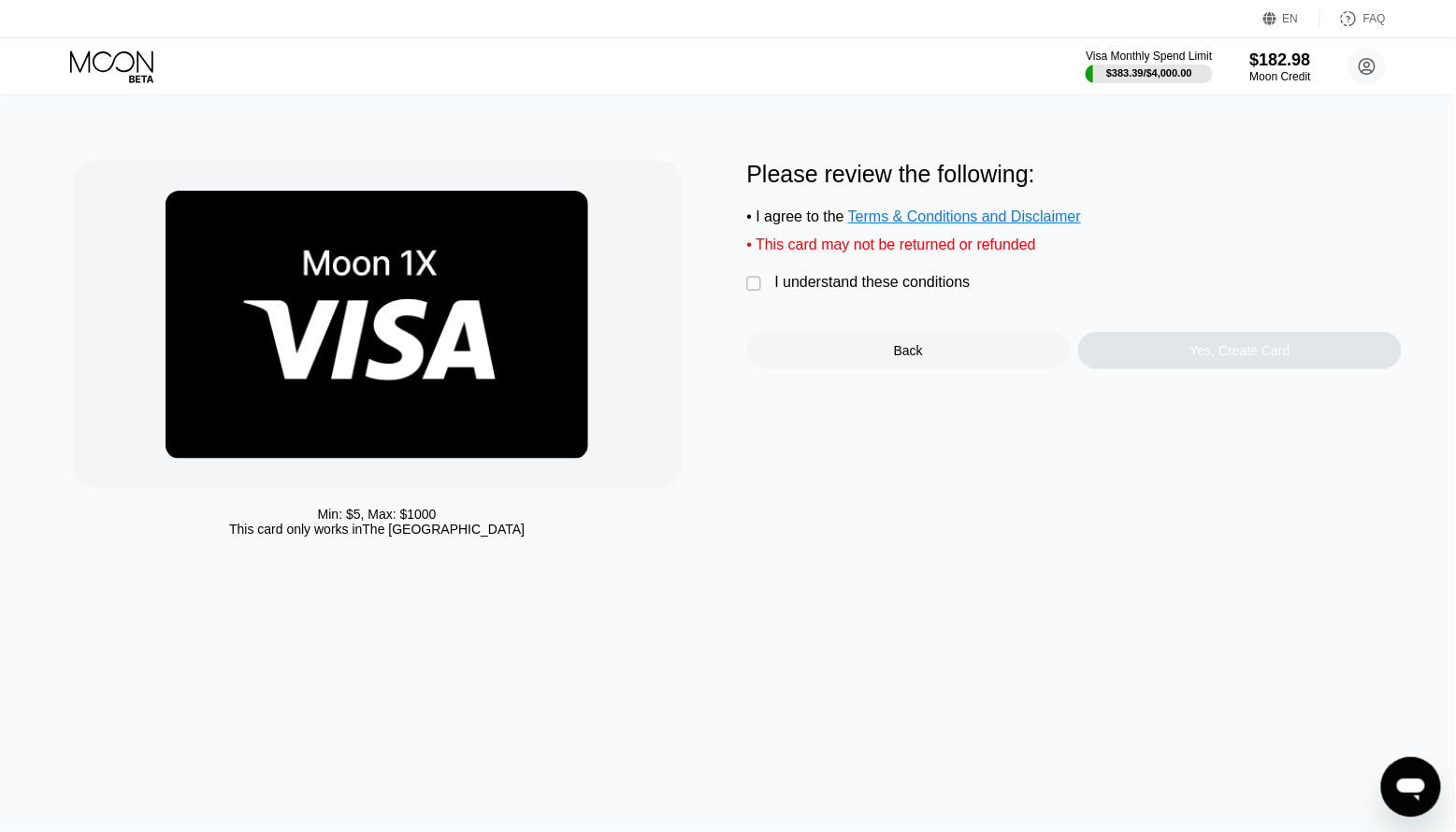
click at [802, 287] on div "I understand these conditions" at bounding box center [873, 283] width 196 height 17
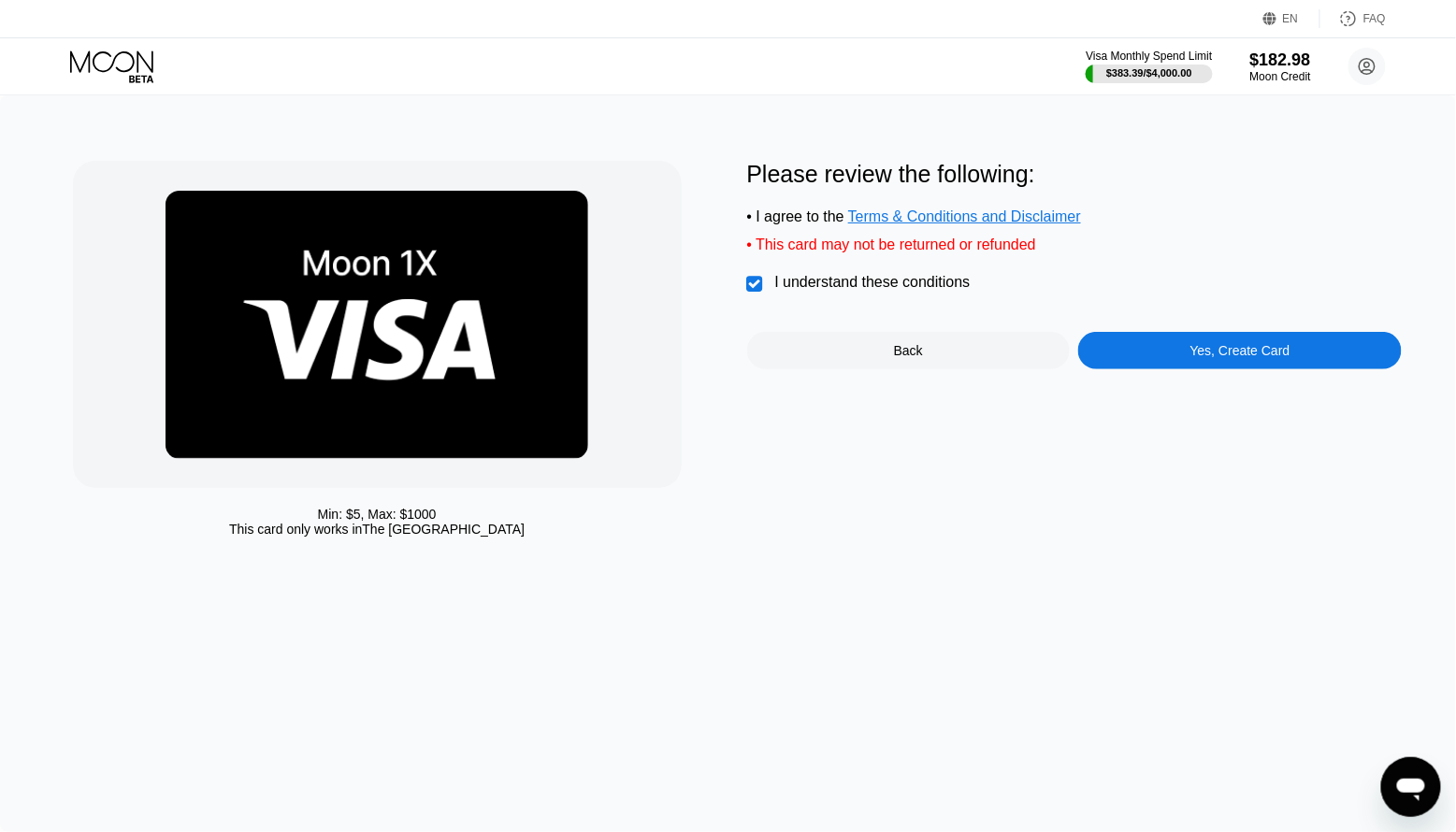
click at [1183, 349] on div "Yes, Create Card" at bounding box center [1240, 350] width 324 height 37
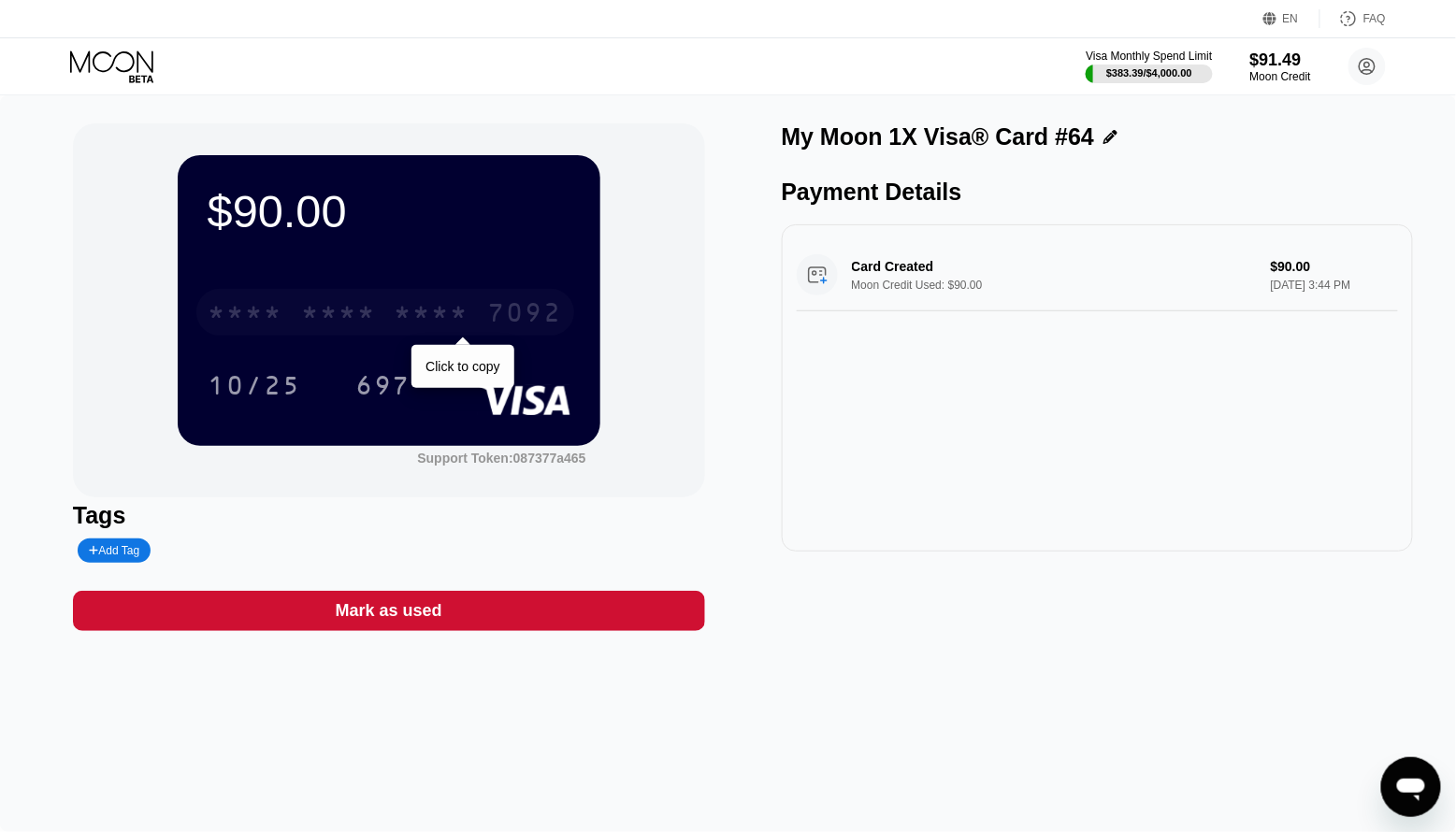
click at [432, 313] on div "* * * *" at bounding box center [432, 315] width 75 height 30
click at [115, 57] on icon at bounding box center [112, 61] width 84 height 22
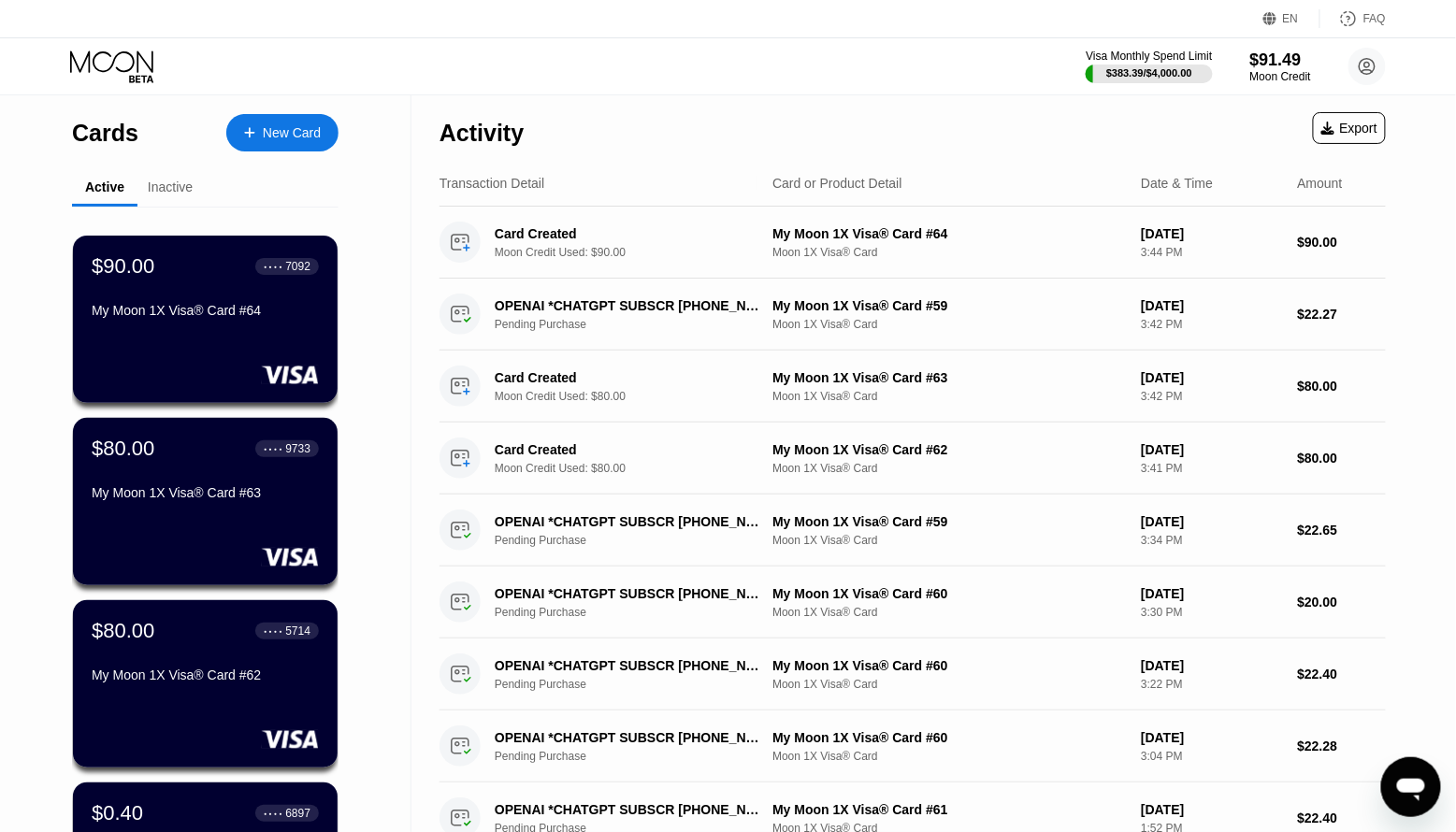
click at [317, 125] on div "New Card" at bounding box center [291, 133] width 58 height 16
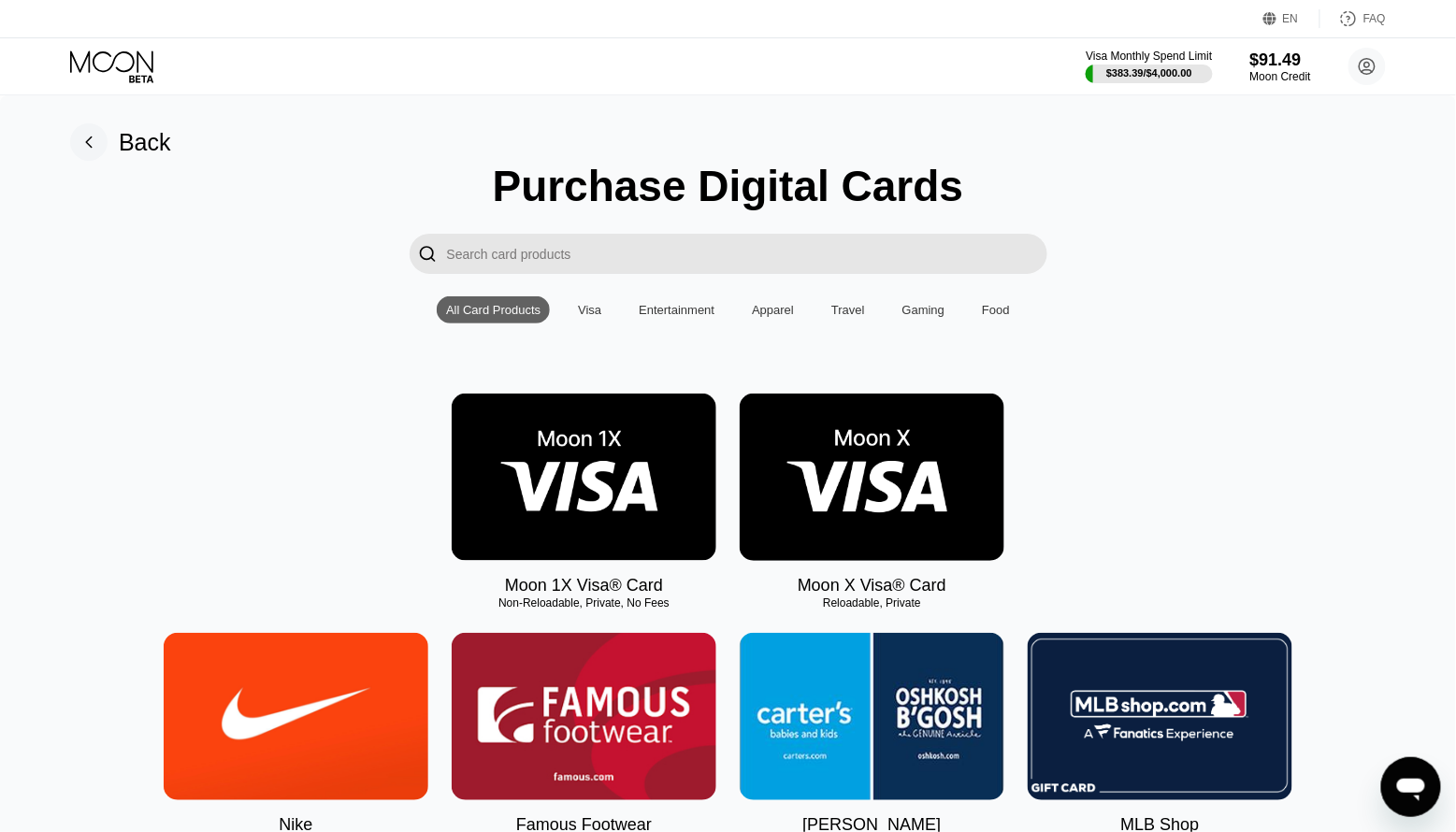
click at [547, 416] on img at bounding box center [584, 477] width 265 height 167
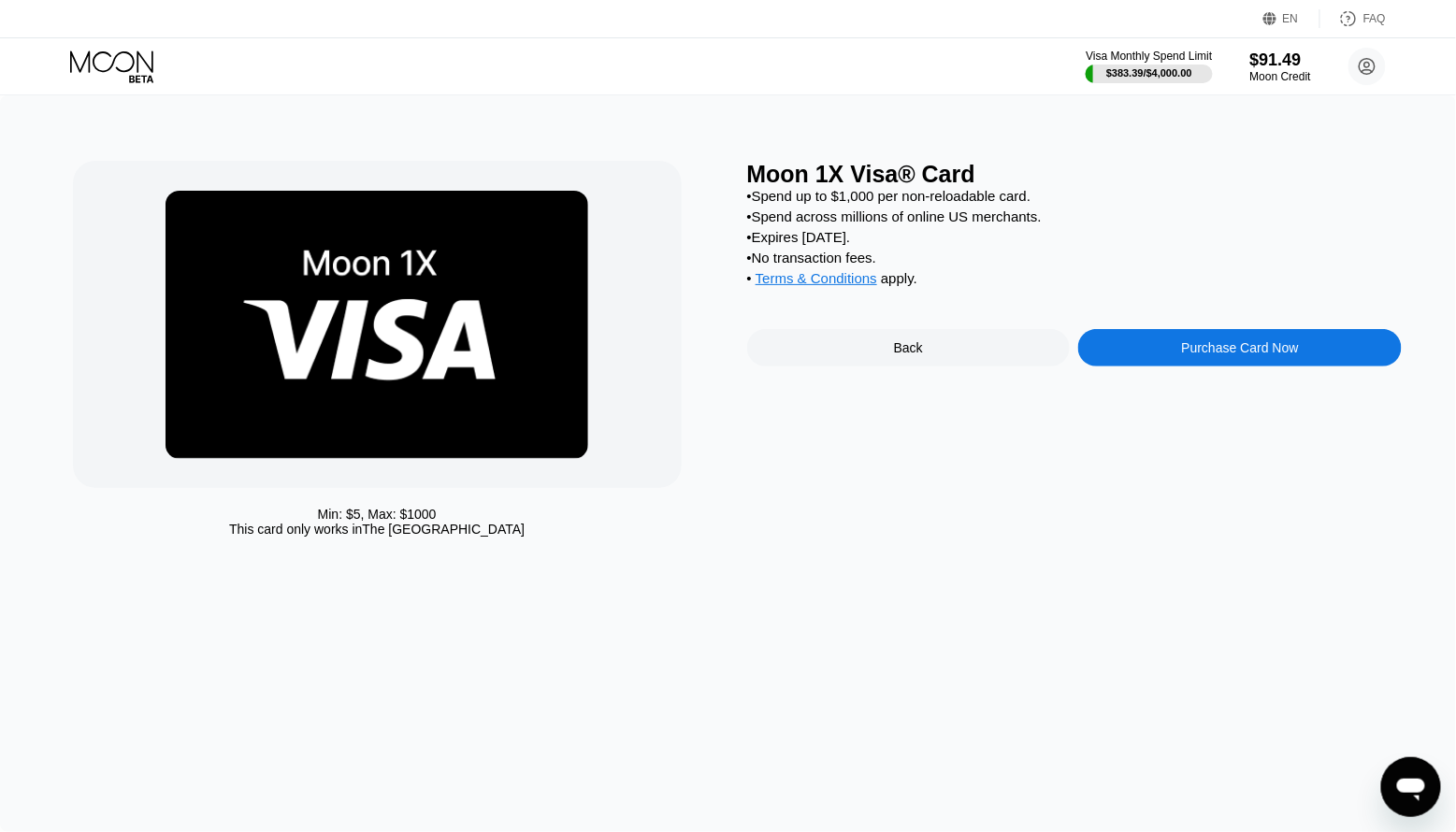
click at [1320, 347] on div "Purchase Card Now" at bounding box center [1240, 347] width 324 height 37
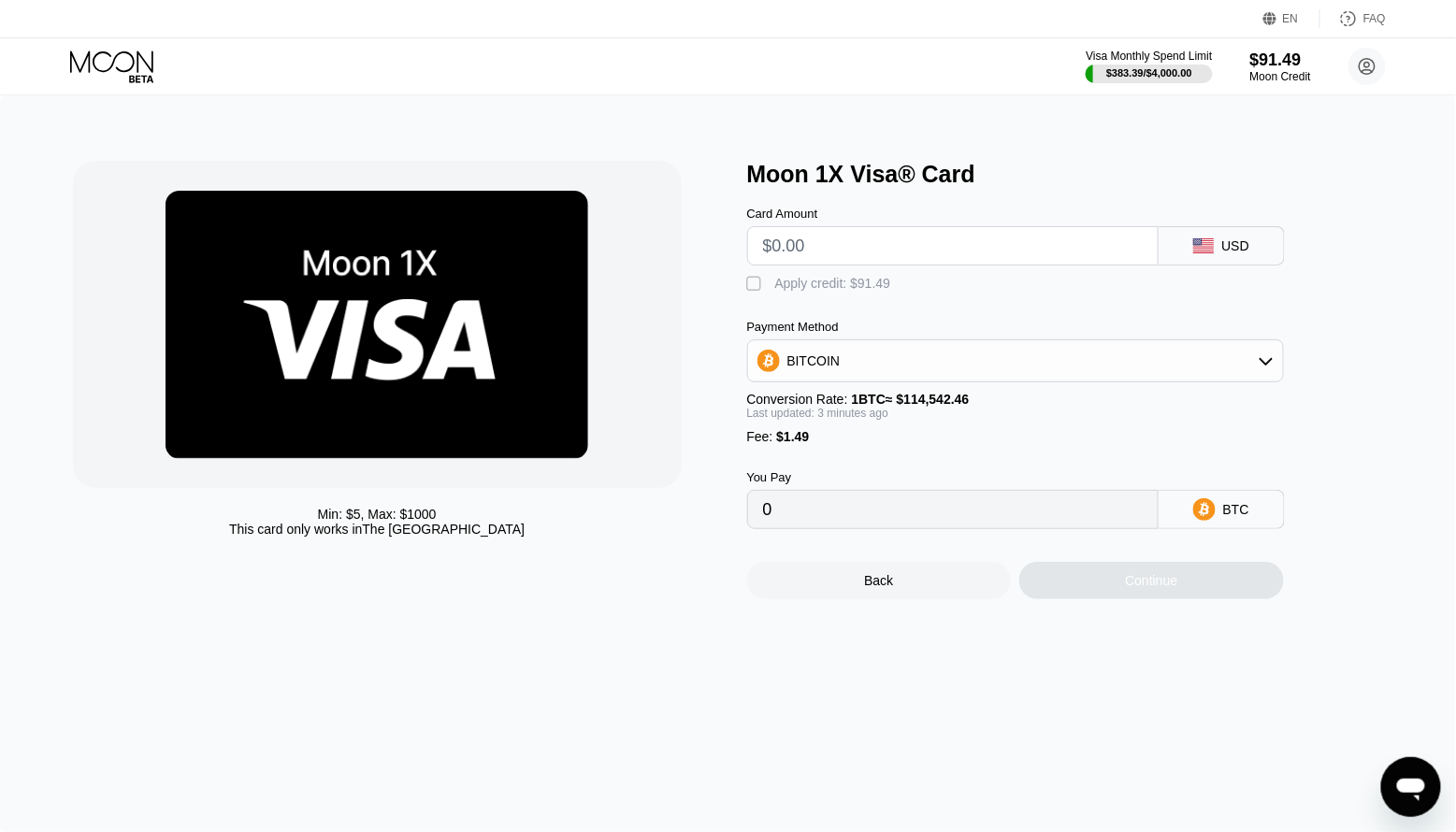
click at [877, 248] on input "text" at bounding box center [953, 245] width 380 height 37
type input "$9"
type input "0.00009163"
type input "$90"
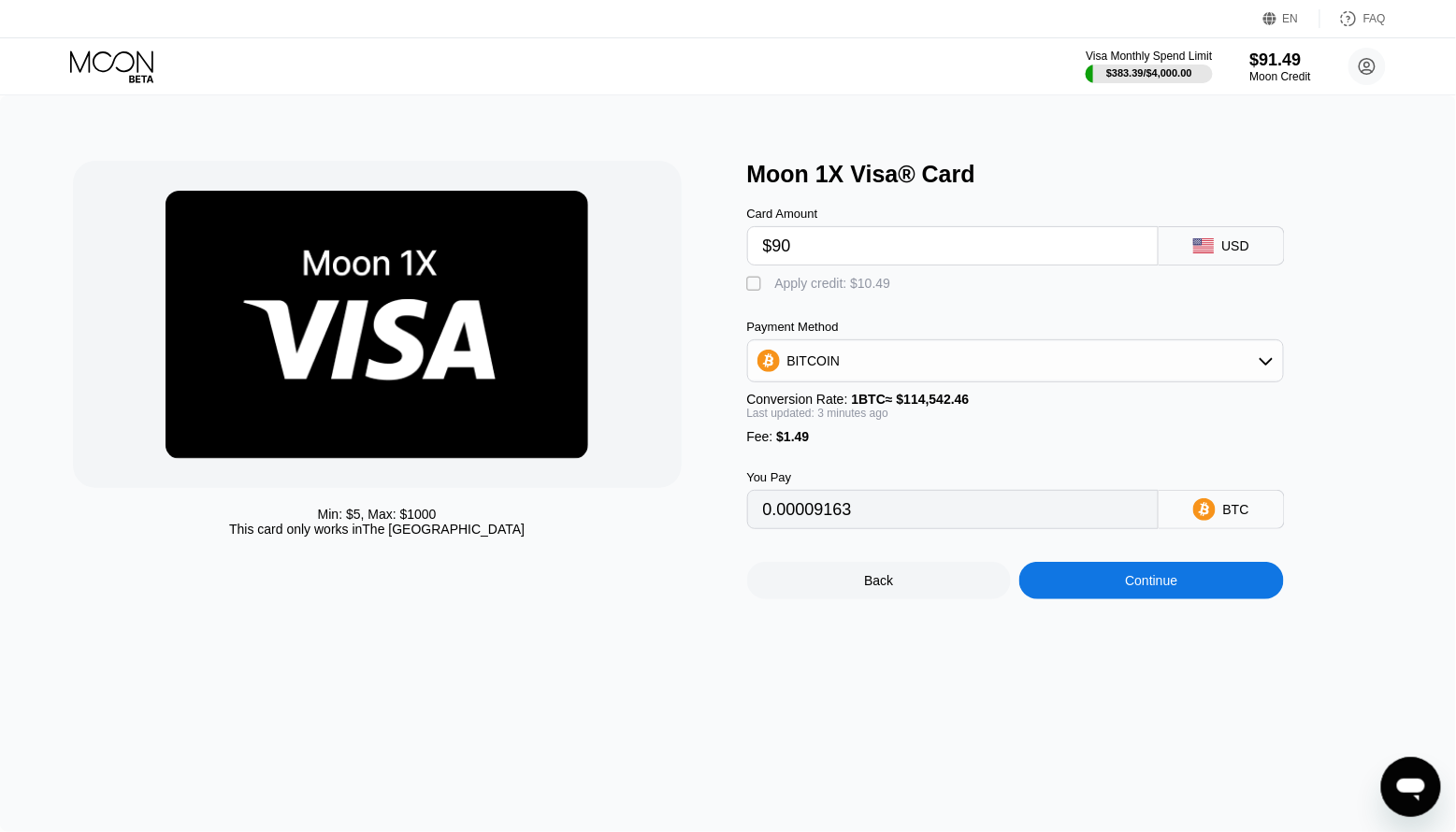
type input "0.00079915"
type input "$90"
click at [796, 279] on div "Apply credit: $91.49" at bounding box center [833, 284] width 116 height 15
type input "0"
click at [1065, 587] on div "Continue" at bounding box center [1151, 580] width 265 height 37
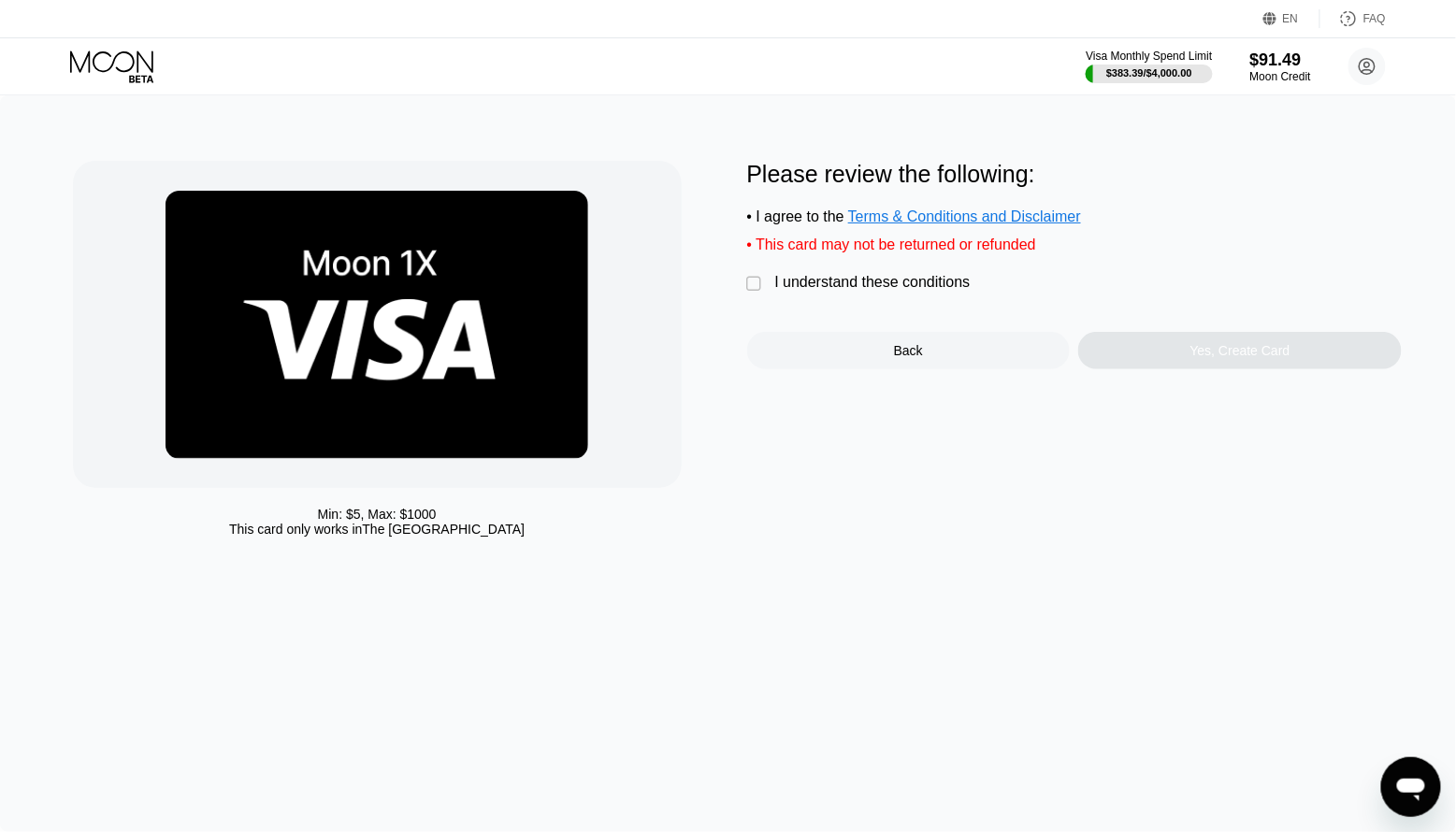
click at [769, 287] on div " I understand these conditions" at bounding box center [863, 284] width 233 height 20
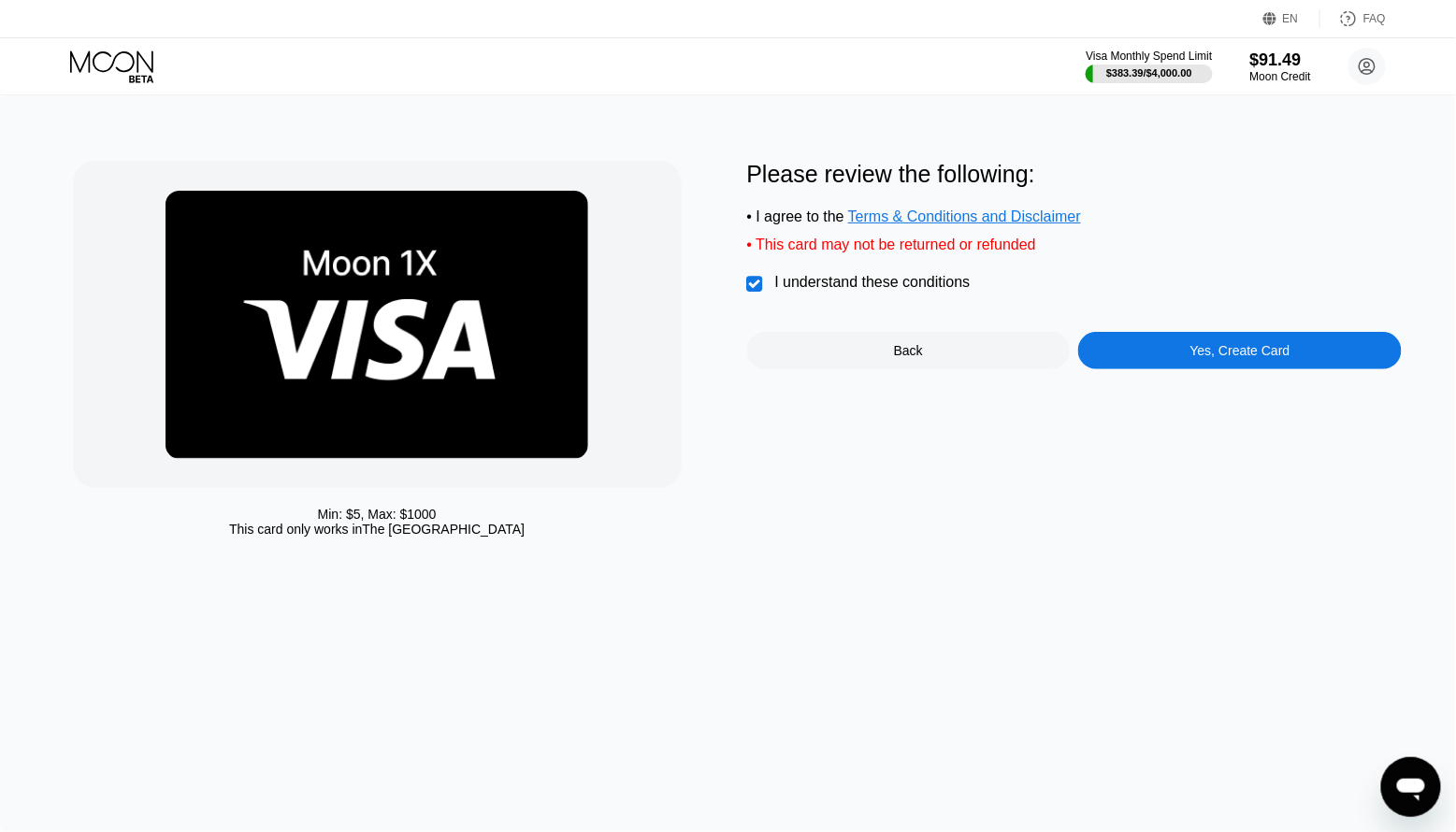
click at [1239, 345] on div "Yes, Create Card" at bounding box center [1240, 351] width 100 height 15
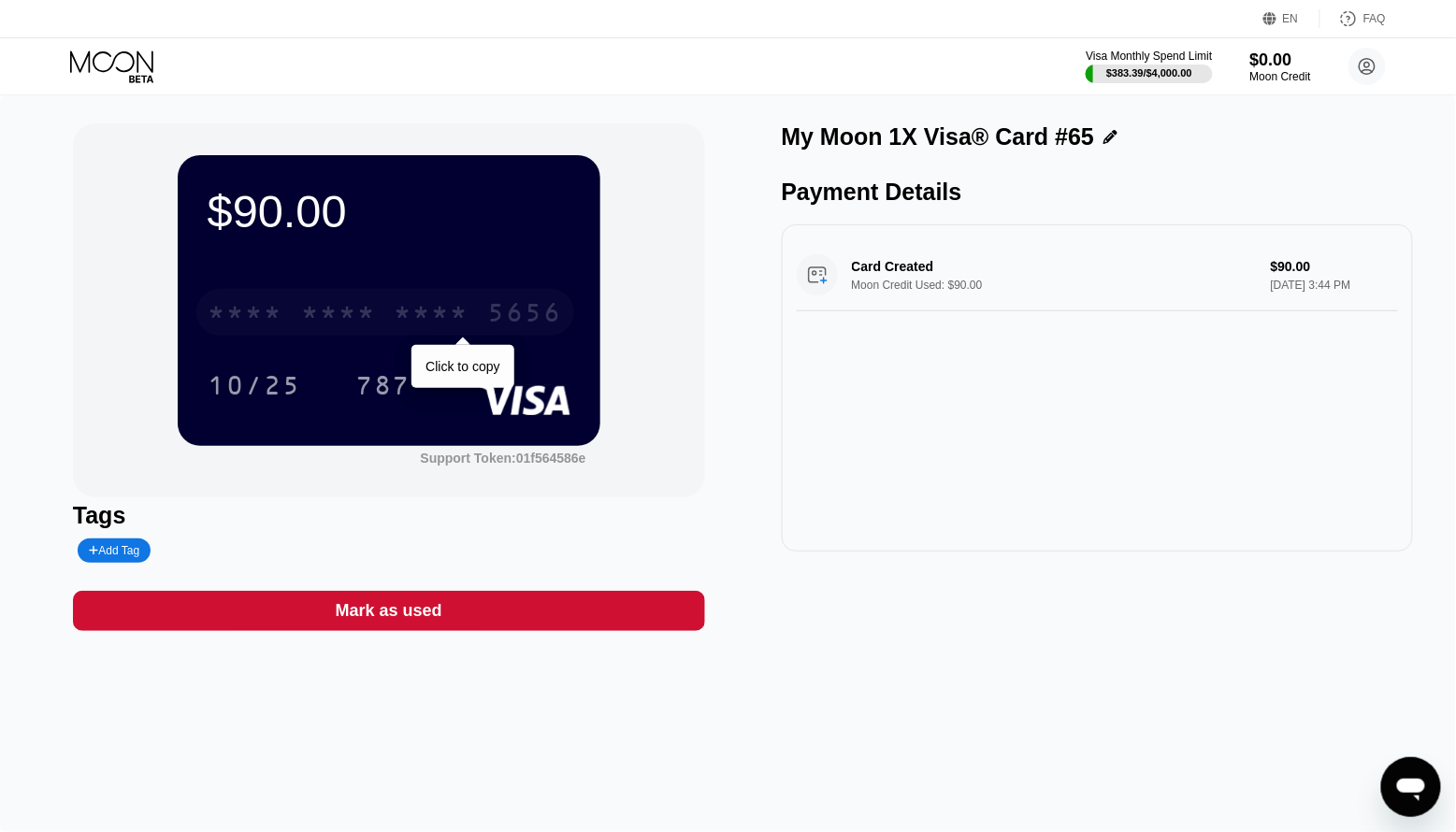
click at [271, 310] on div "* * * *" at bounding box center [245, 315] width 75 height 30
click at [140, 76] on icon at bounding box center [141, 79] width 25 height 8
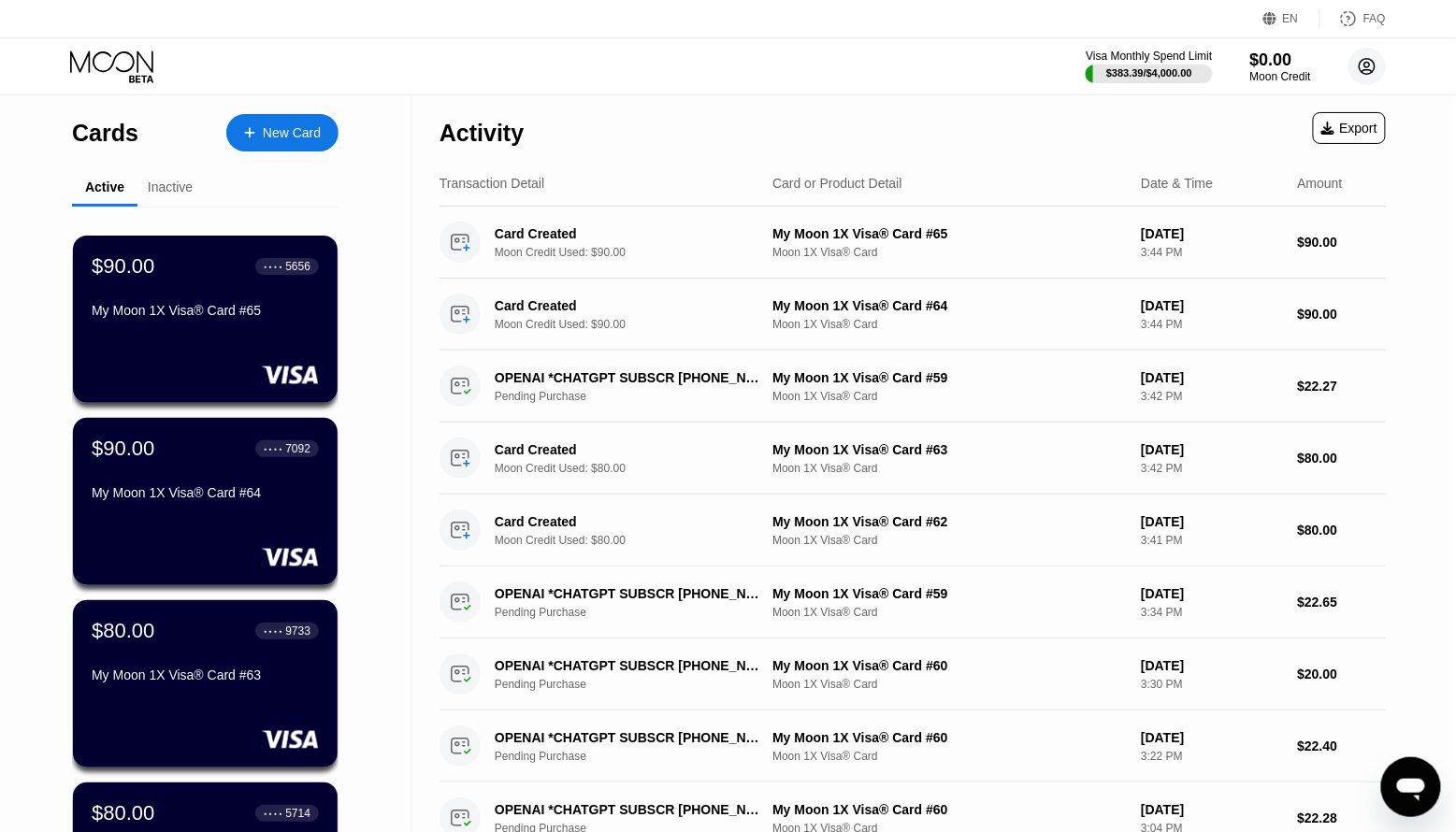
click at [1361, 54] on circle at bounding box center [1367, 65] width 37 height 37
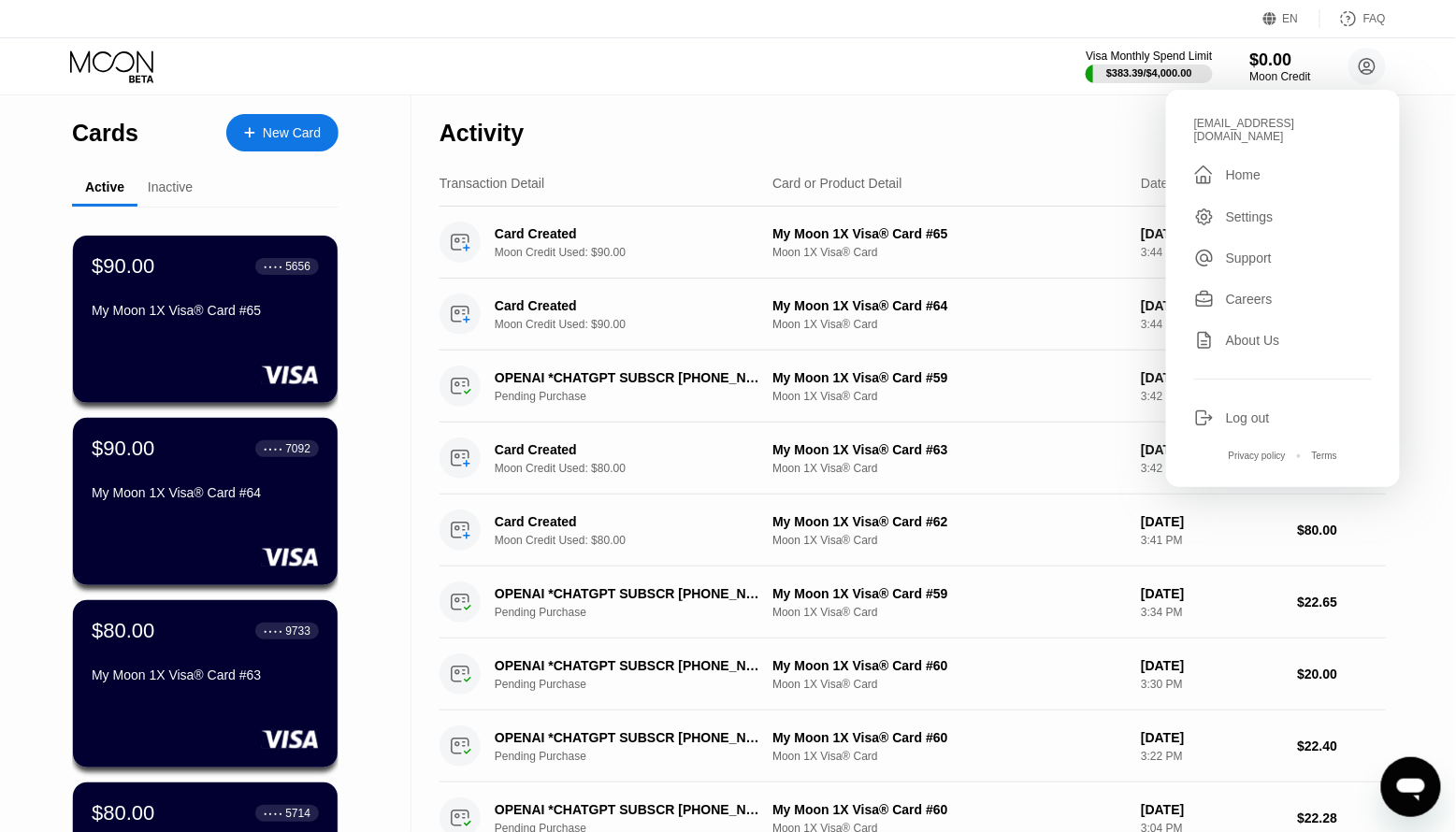
click at [1229, 410] on div "Log out" at bounding box center [1248, 417] width 44 height 15
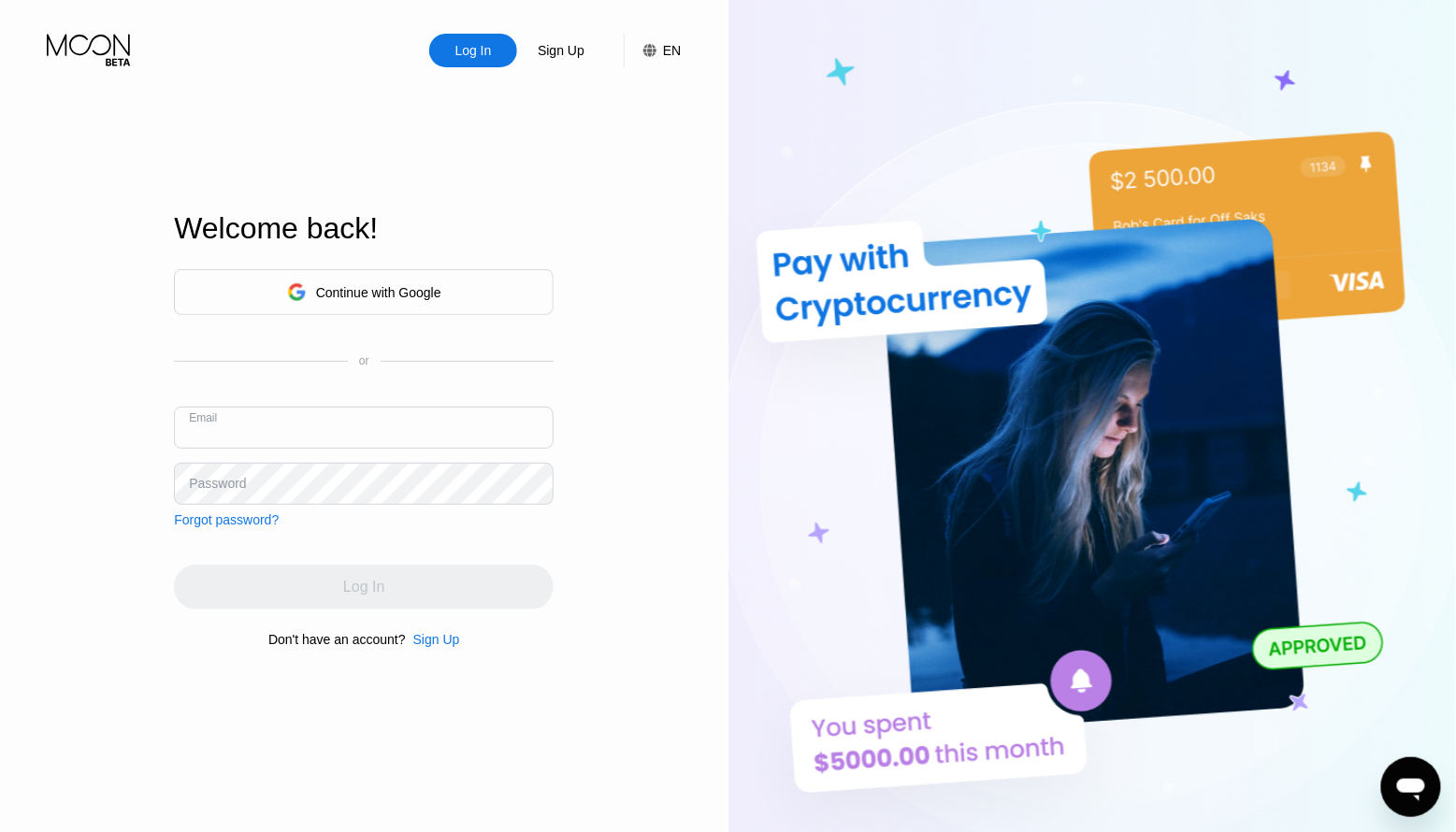
type input "[EMAIL_ADDRESS][DOMAIN_NAME]"
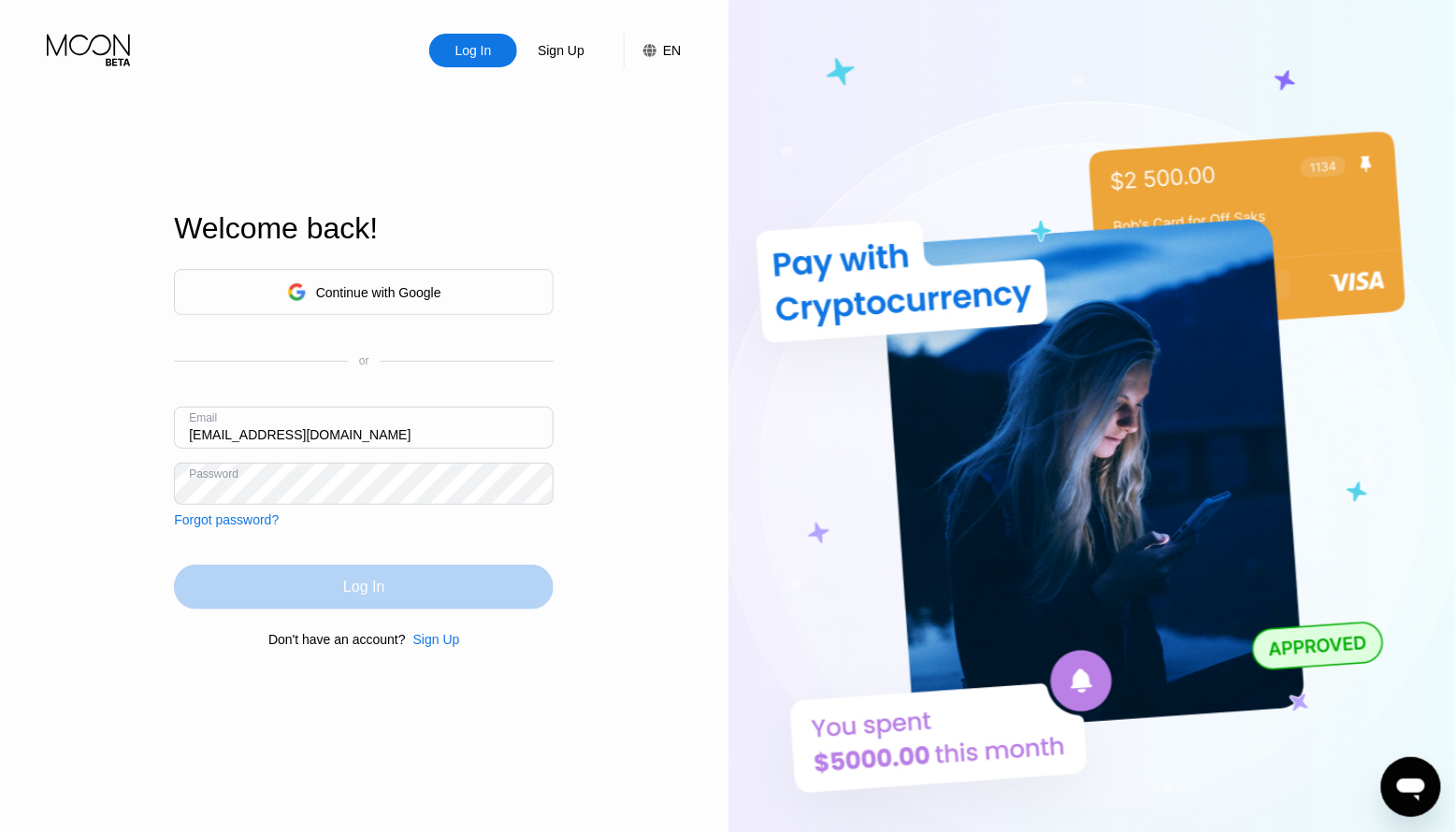
click at [341, 574] on div "Log In" at bounding box center [364, 586] width 380 height 45
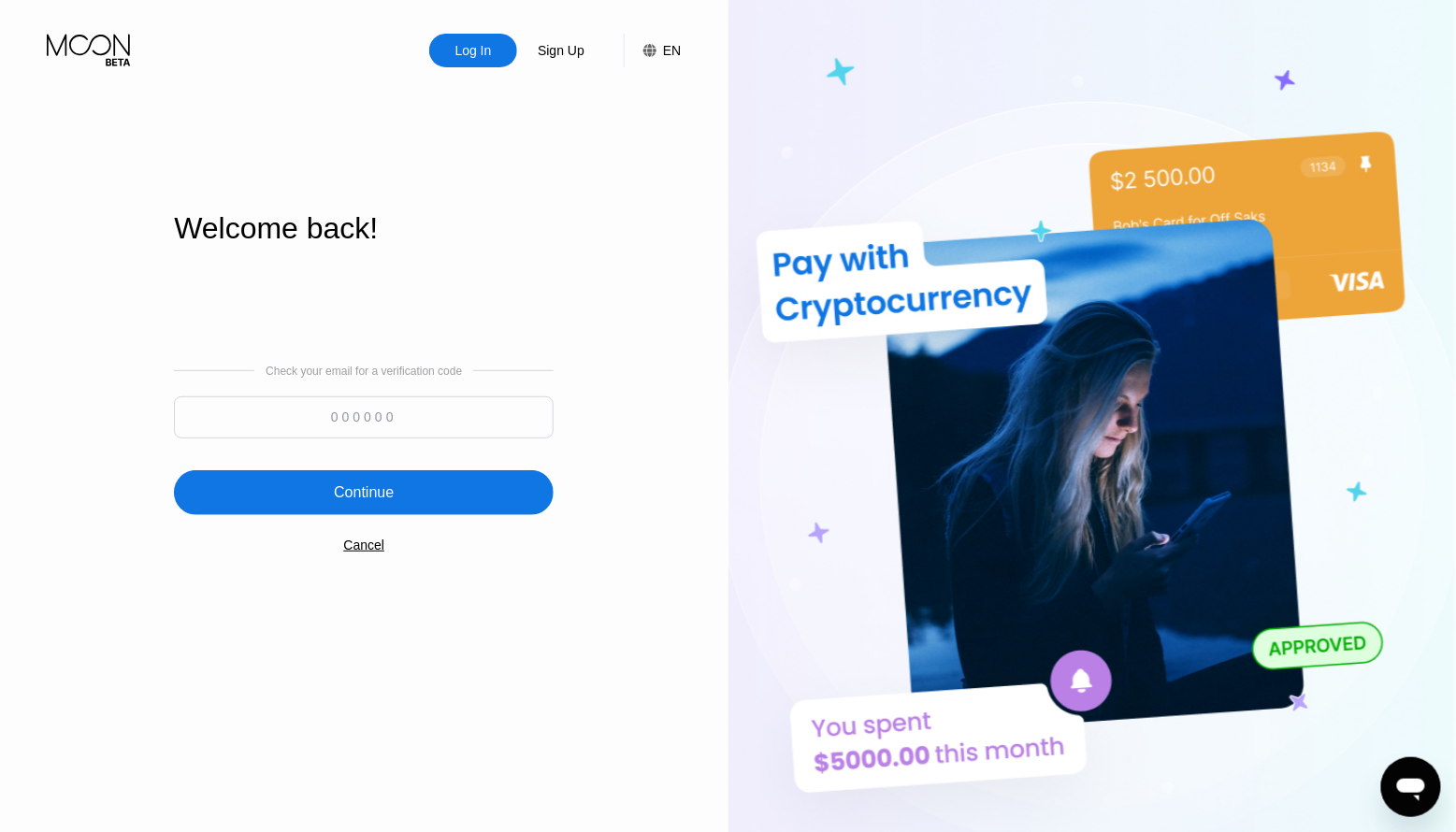
click at [321, 422] on input at bounding box center [364, 417] width 380 height 42
paste input "816582"
type input "816582"
click at [383, 490] on div "Continue" at bounding box center [364, 492] width 60 height 19
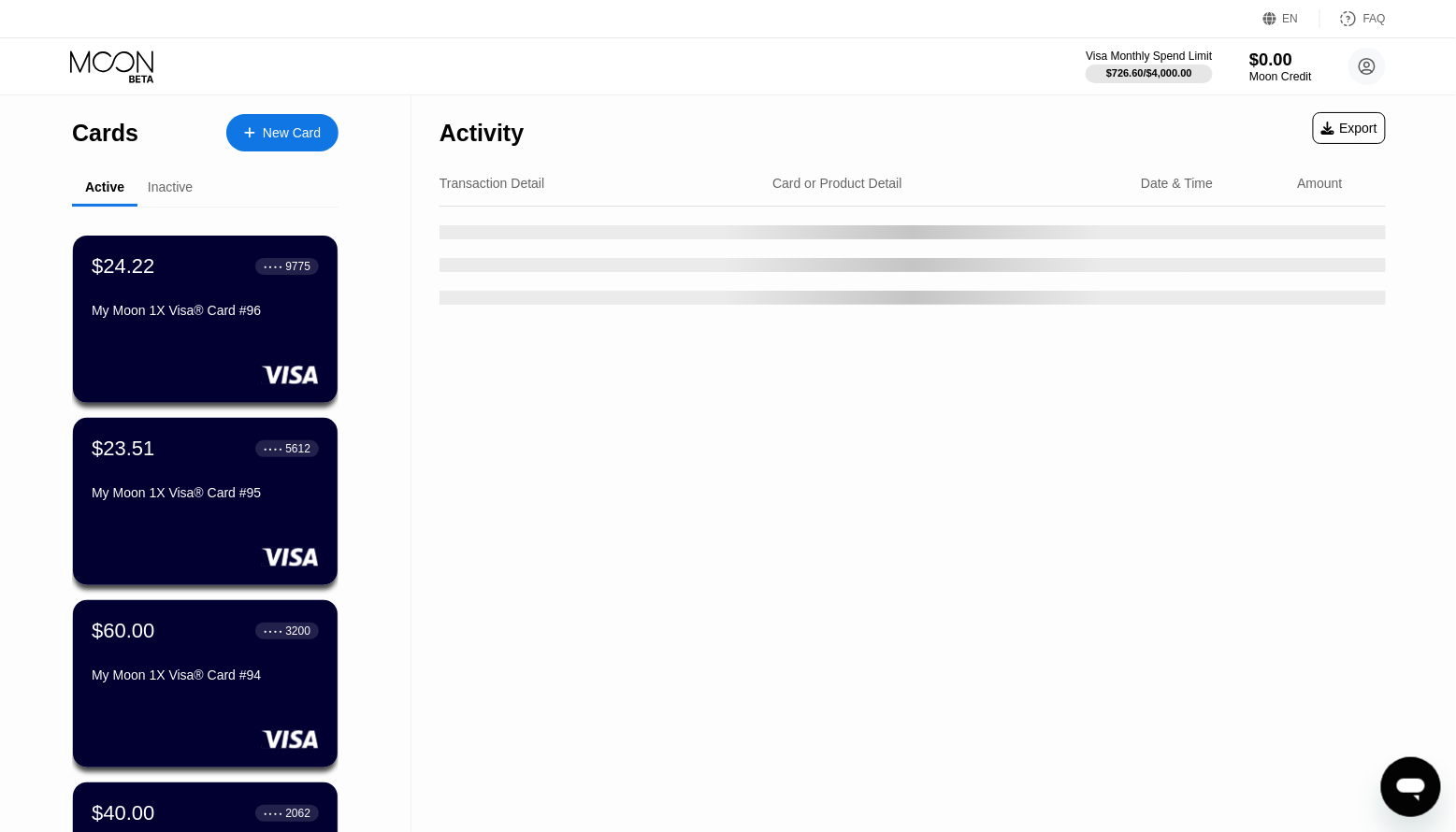
click at [1256, 77] on div "Moon Credit" at bounding box center [1280, 77] width 63 height 13
click at [1281, 69] on div "$0.00" at bounding box center [1280, 59] width 63 height 20
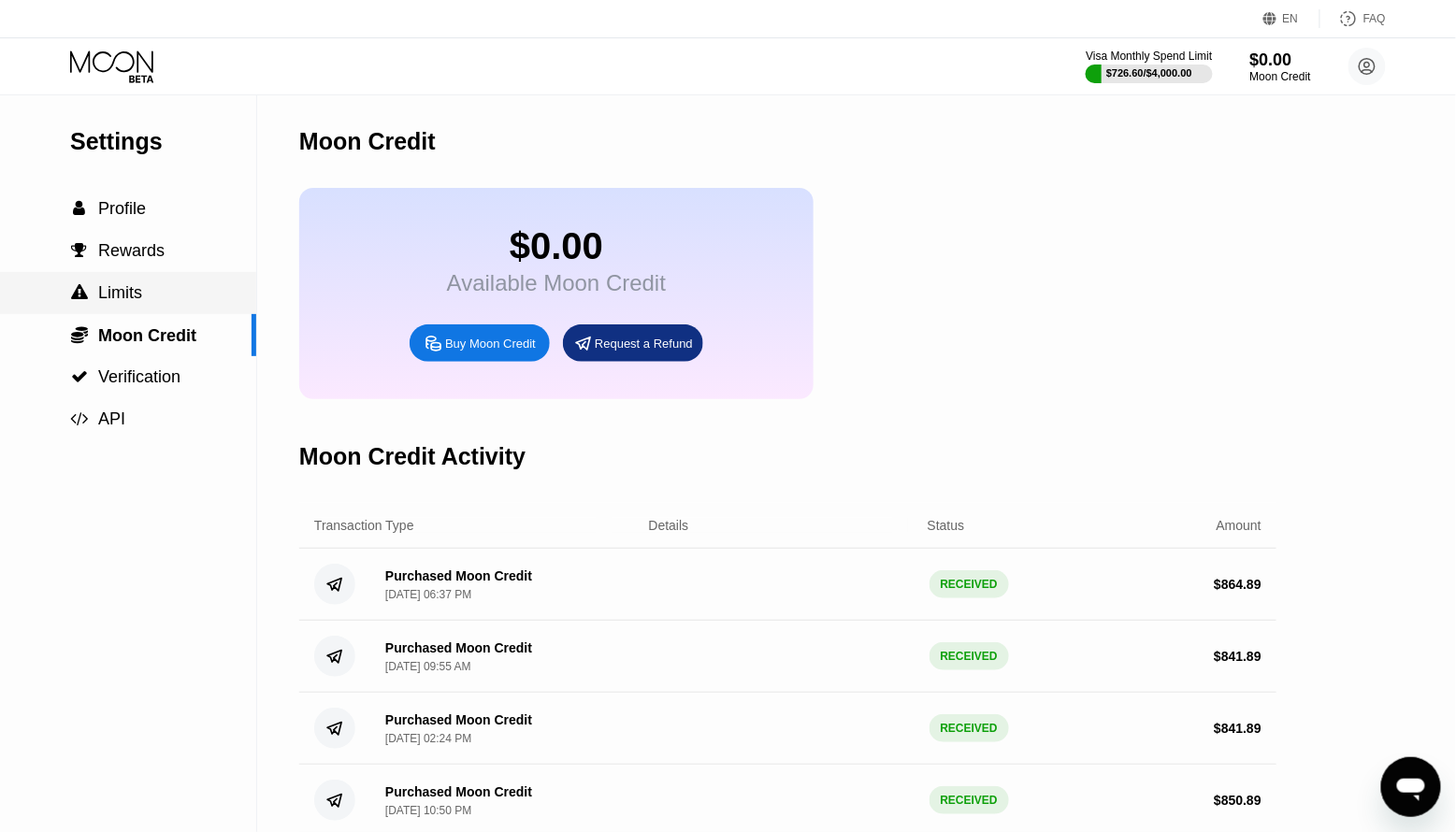
click at [119, 301] on span "Limits" at bounding box center [120, 293] width 44 height 19
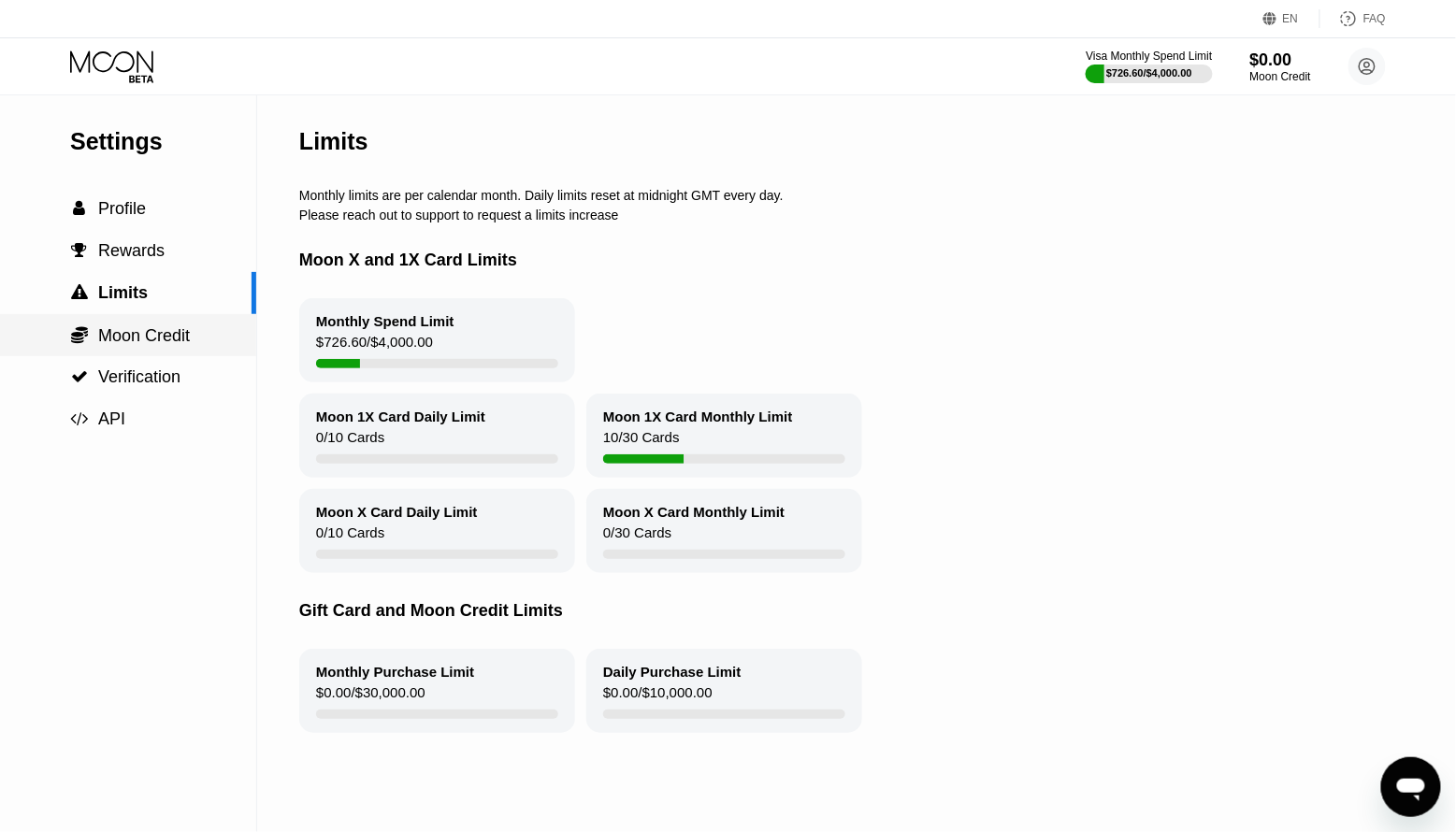
click at [170, 336] on span "Moon Credit" at bounding box center [143, 336] width 92 height 19
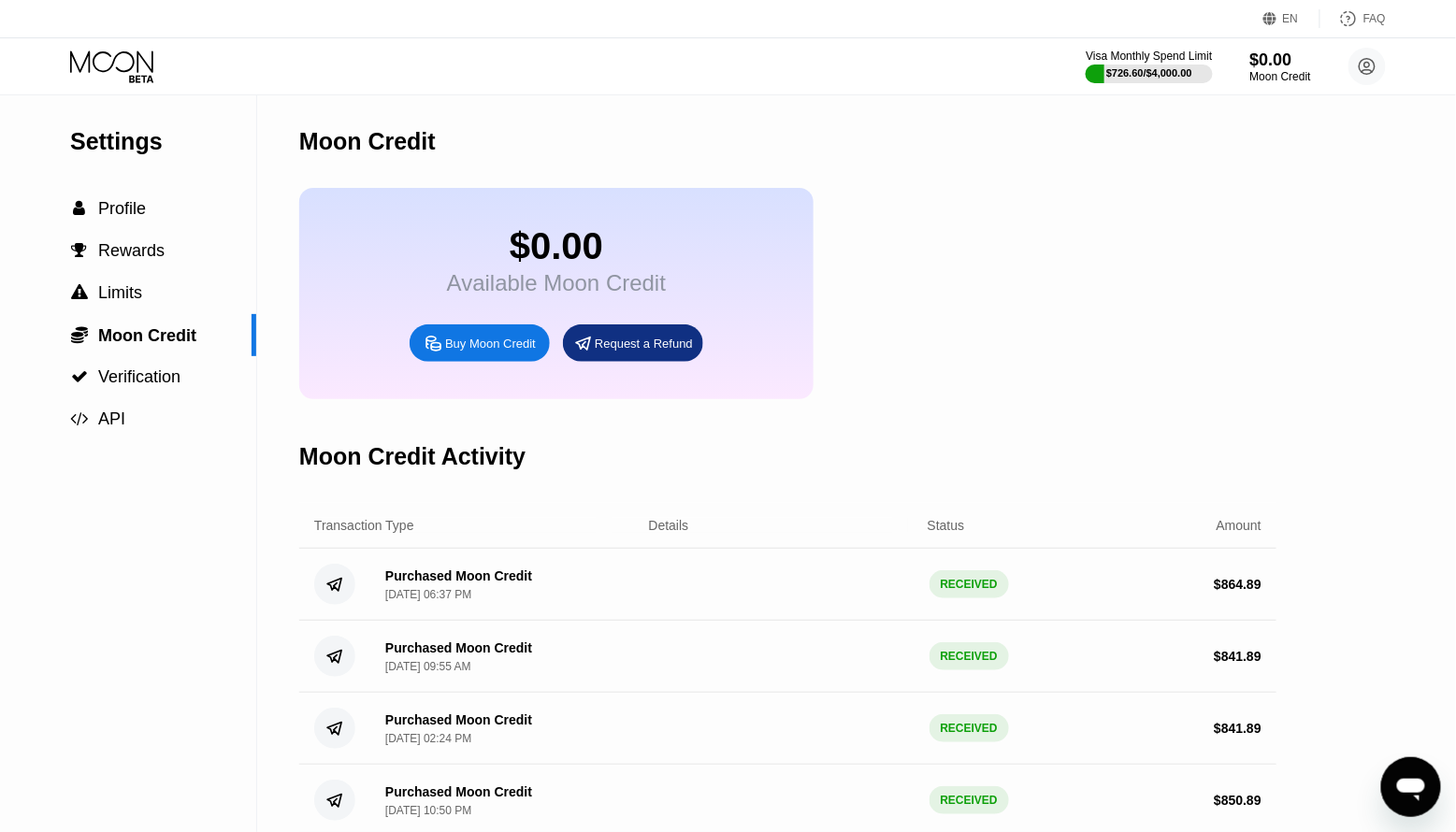
click at [460, 340] on div "Buy Moon Credit" at bounding box center [491, 343] width 91 height 16
type input "0"
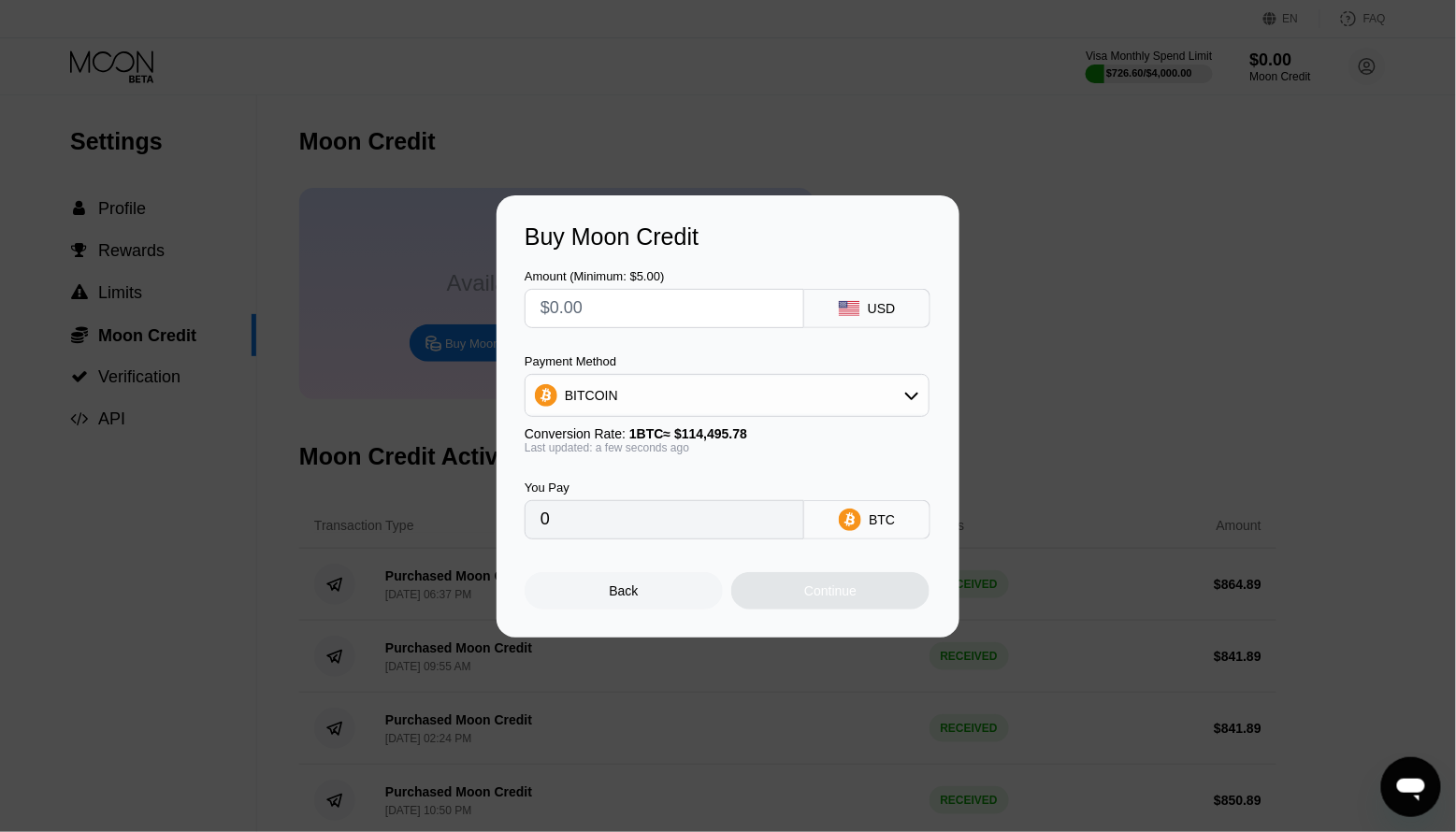
click at [624, 310] on input "text" at bounding box center [663, 307] width 248 height 37
type input "$8"
type input "0.00006988"
type input "$87"
type input "0.00075986"
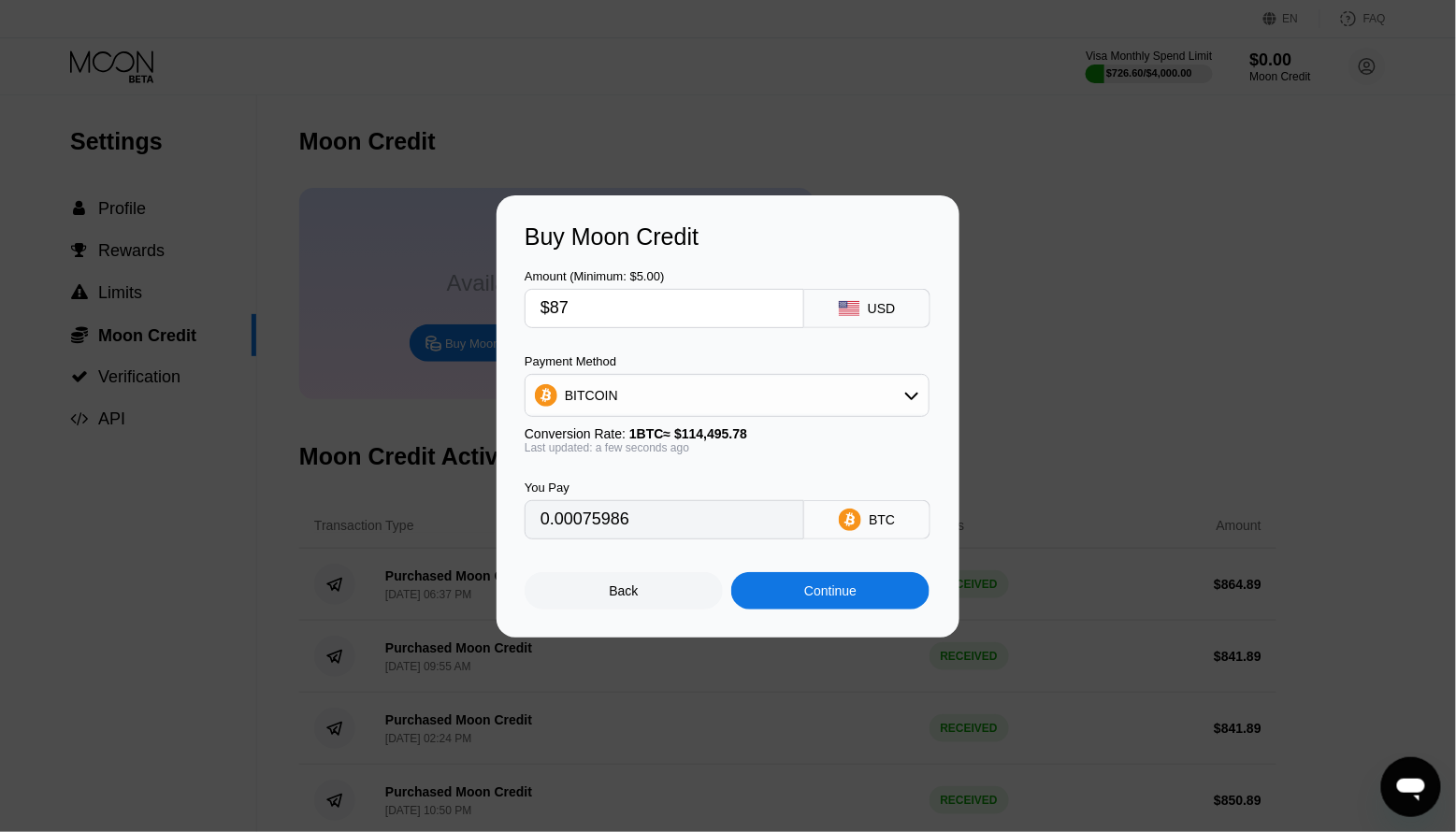
type input "$874"
type input "0.00763347"
type input "$874.8"
type input "0.00764046"
type input "$874.89"
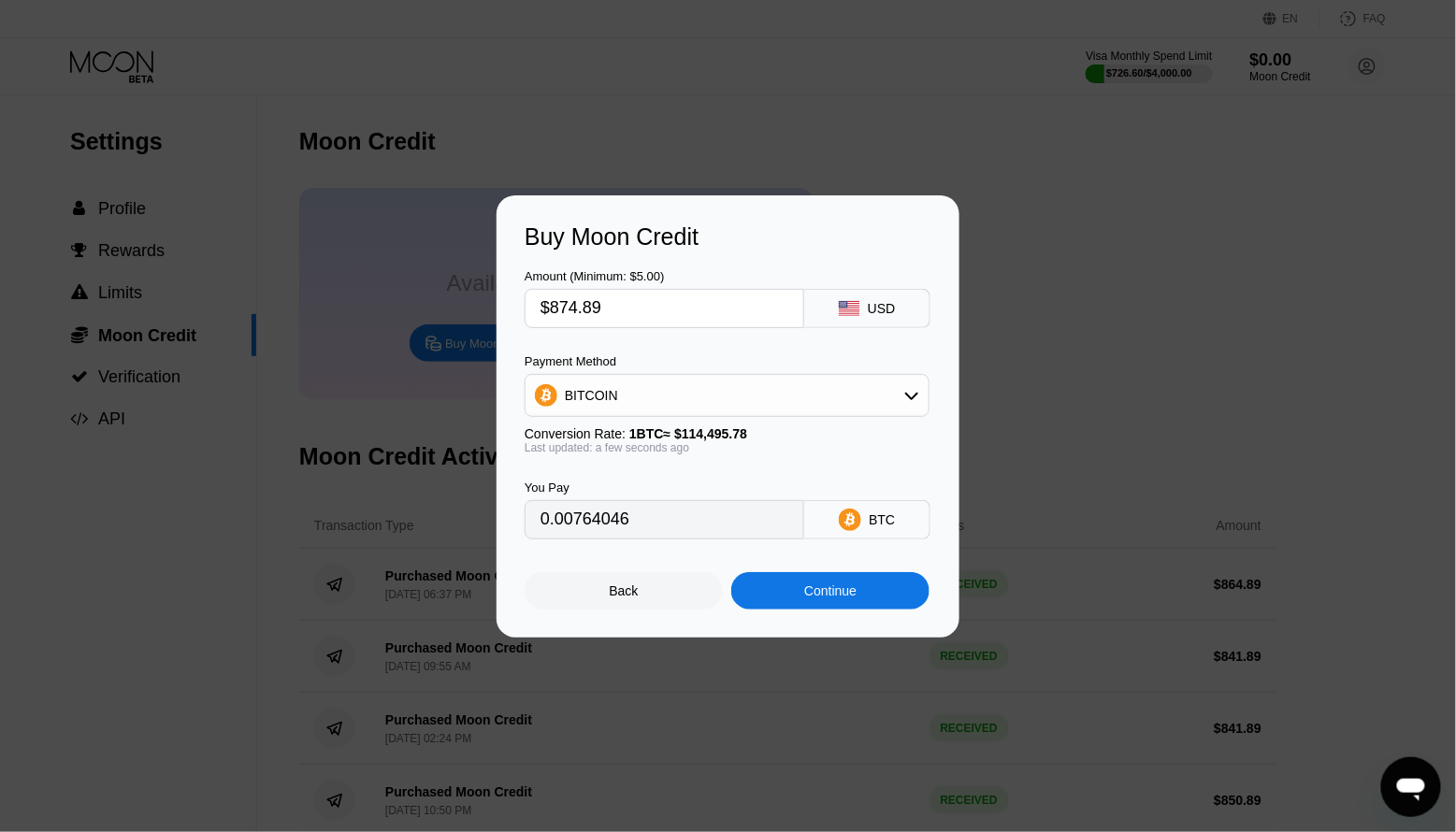
type input "0.00764125"
type input "$874.89"
click at [841, 398] on div "BITCOIN" at bounding box center [727, 395] width 403 height 37
click at [714, 482] on div "USDT on TRON" at bounding box center [737, 488] width 352 height 15
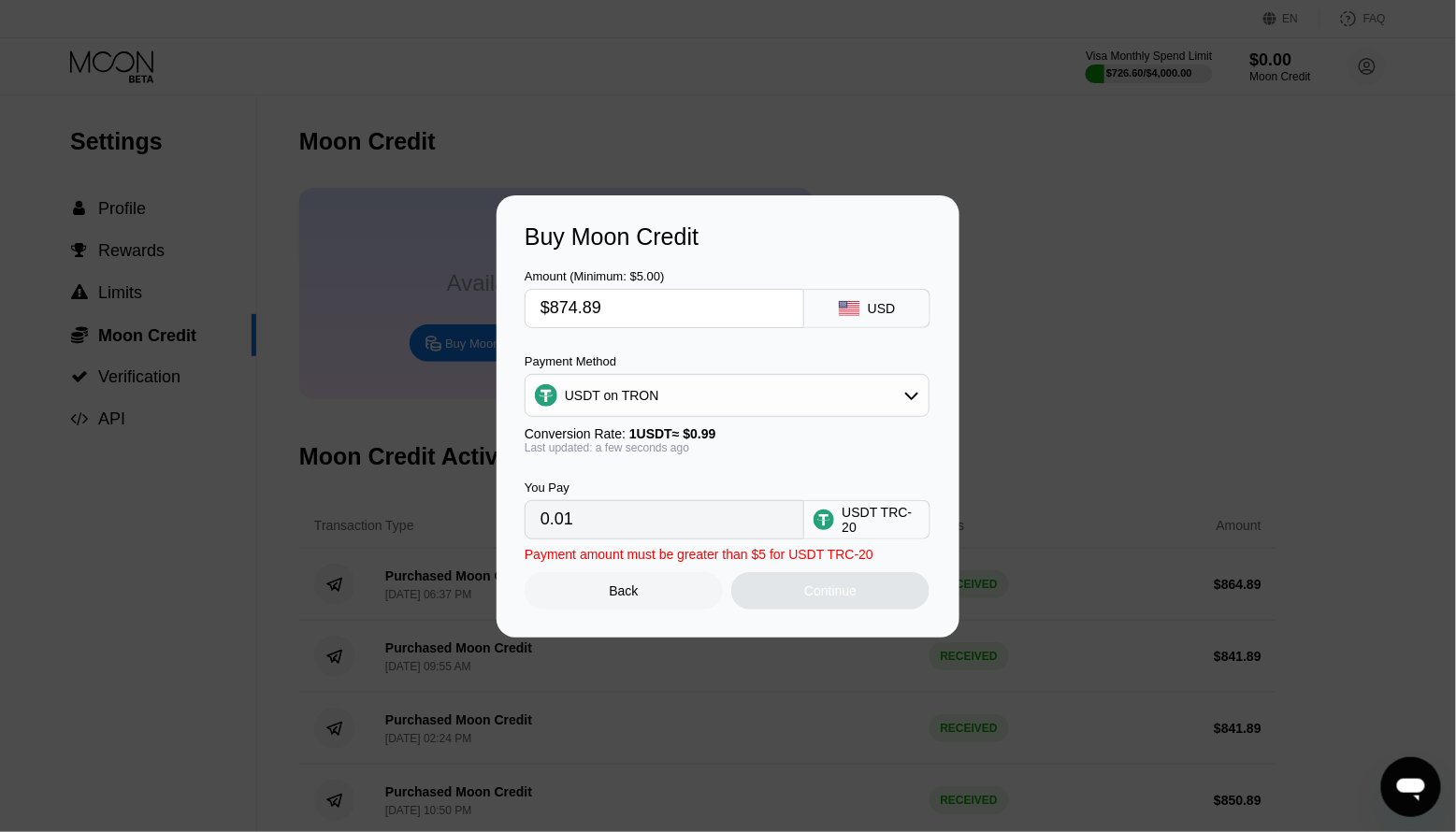
type input "883.73"
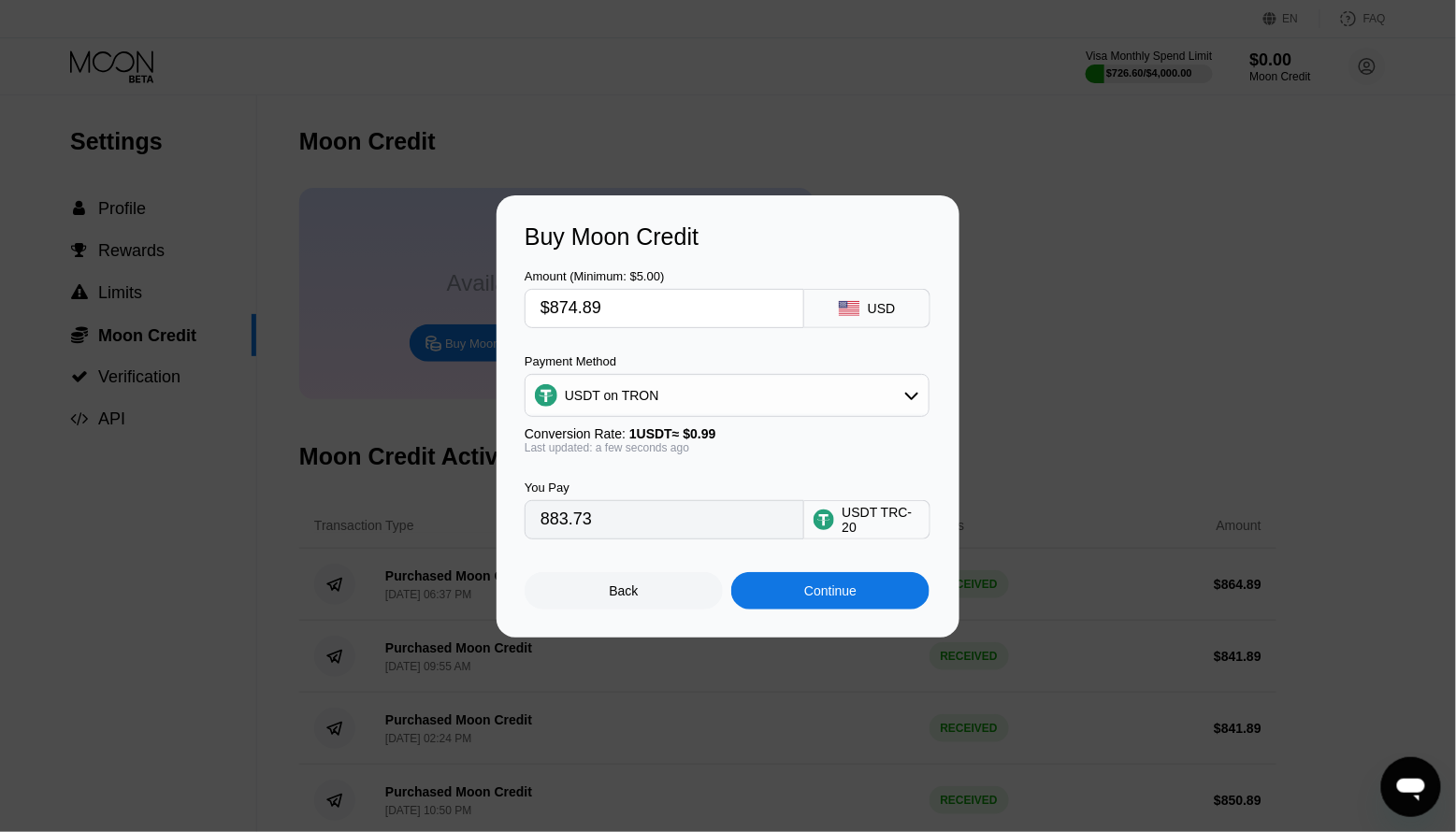
click at [813, 596] on div "Continue" at bounding box center [830, 591] width 52 height 15
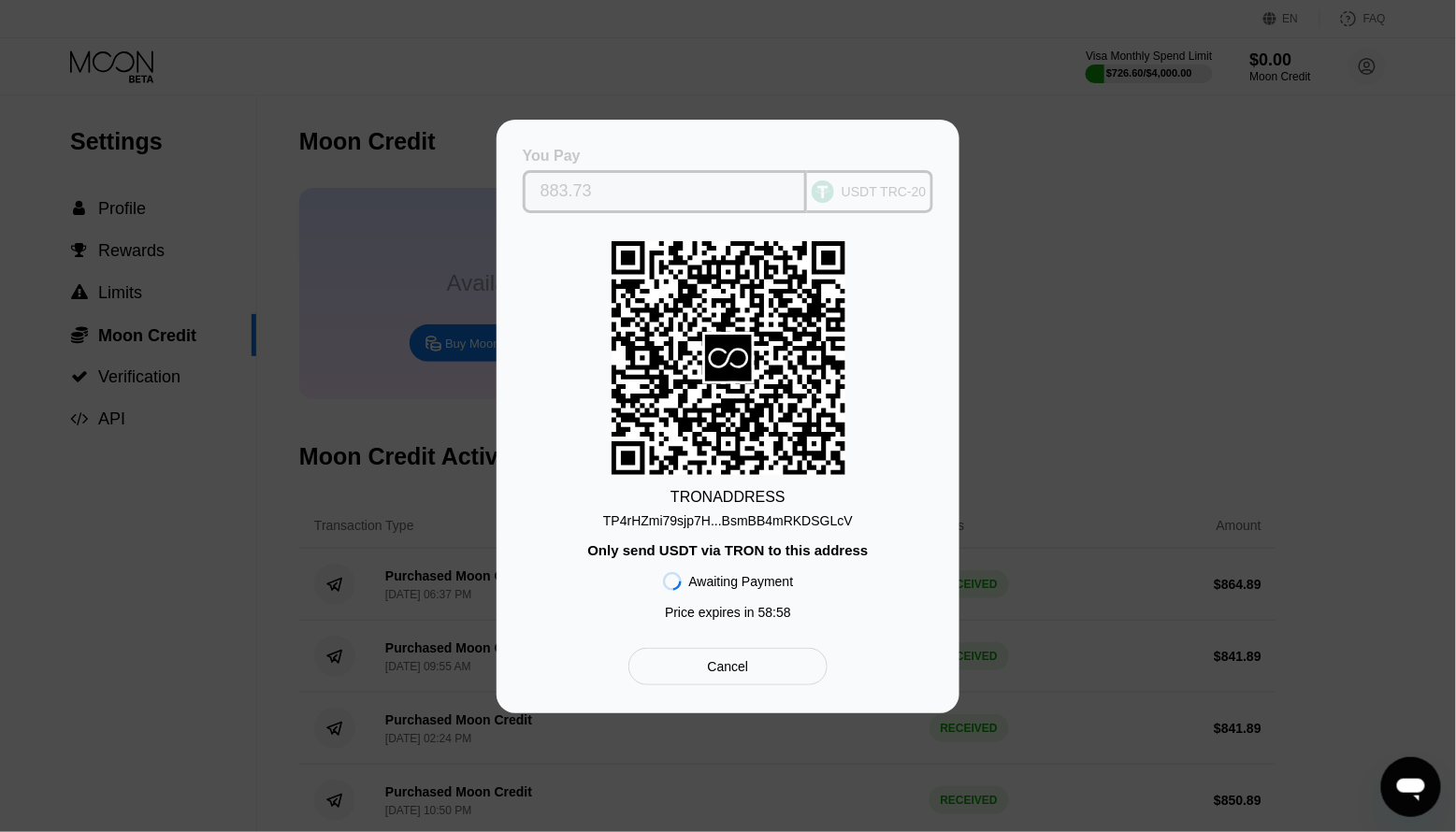
click at [608, 186] on input "883.73" at bounding box center [664, 191] width 250 height 37
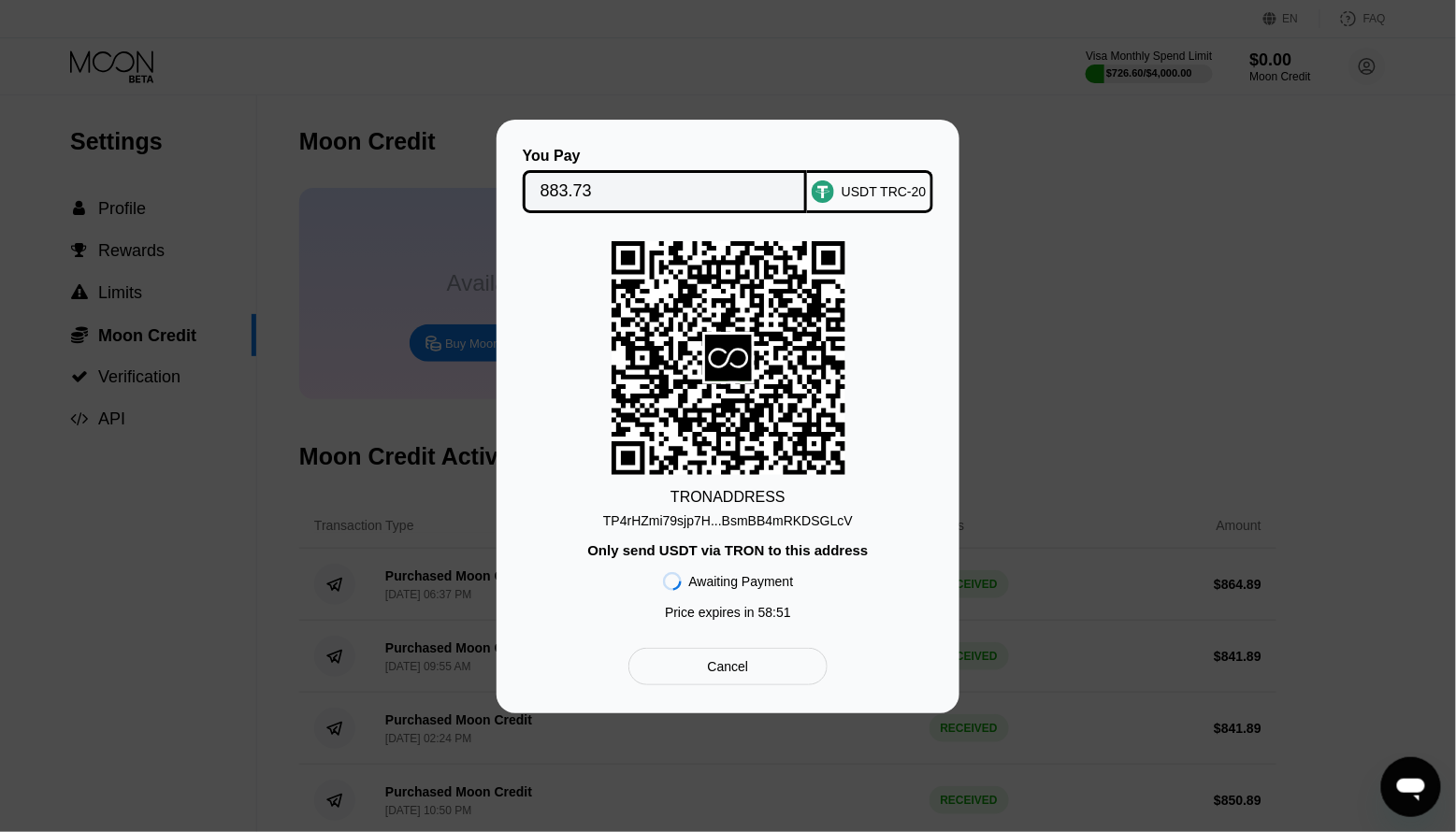
click at [632, 516] on div "TP4rHZmi79sjp7H...BsmBB4mRKDSGLcV" at bounding box center [727, 521] width 250 height 15
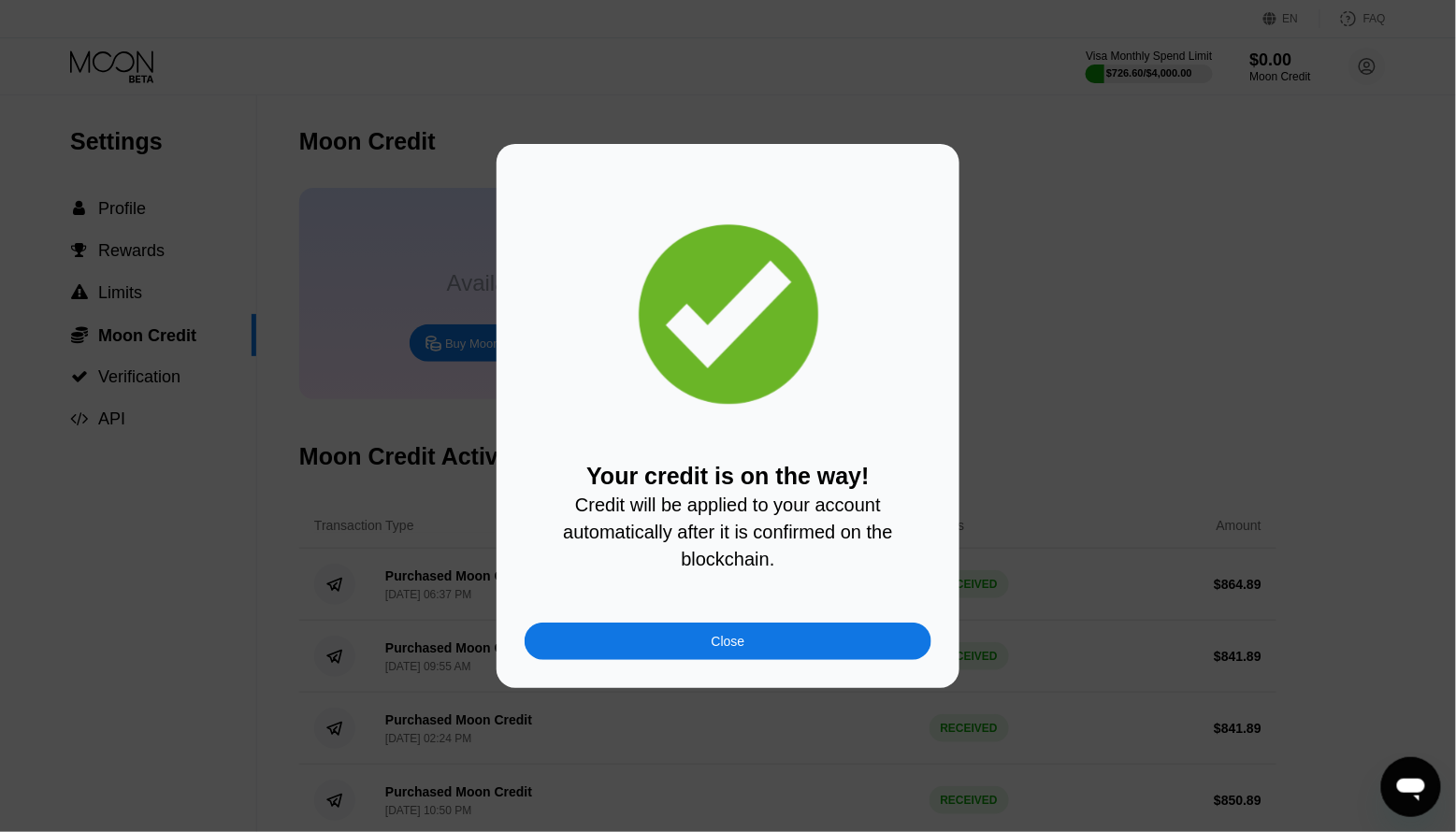
click at [681, 642] on div "Close" at bounding box center [728, 640] width 407 height 37
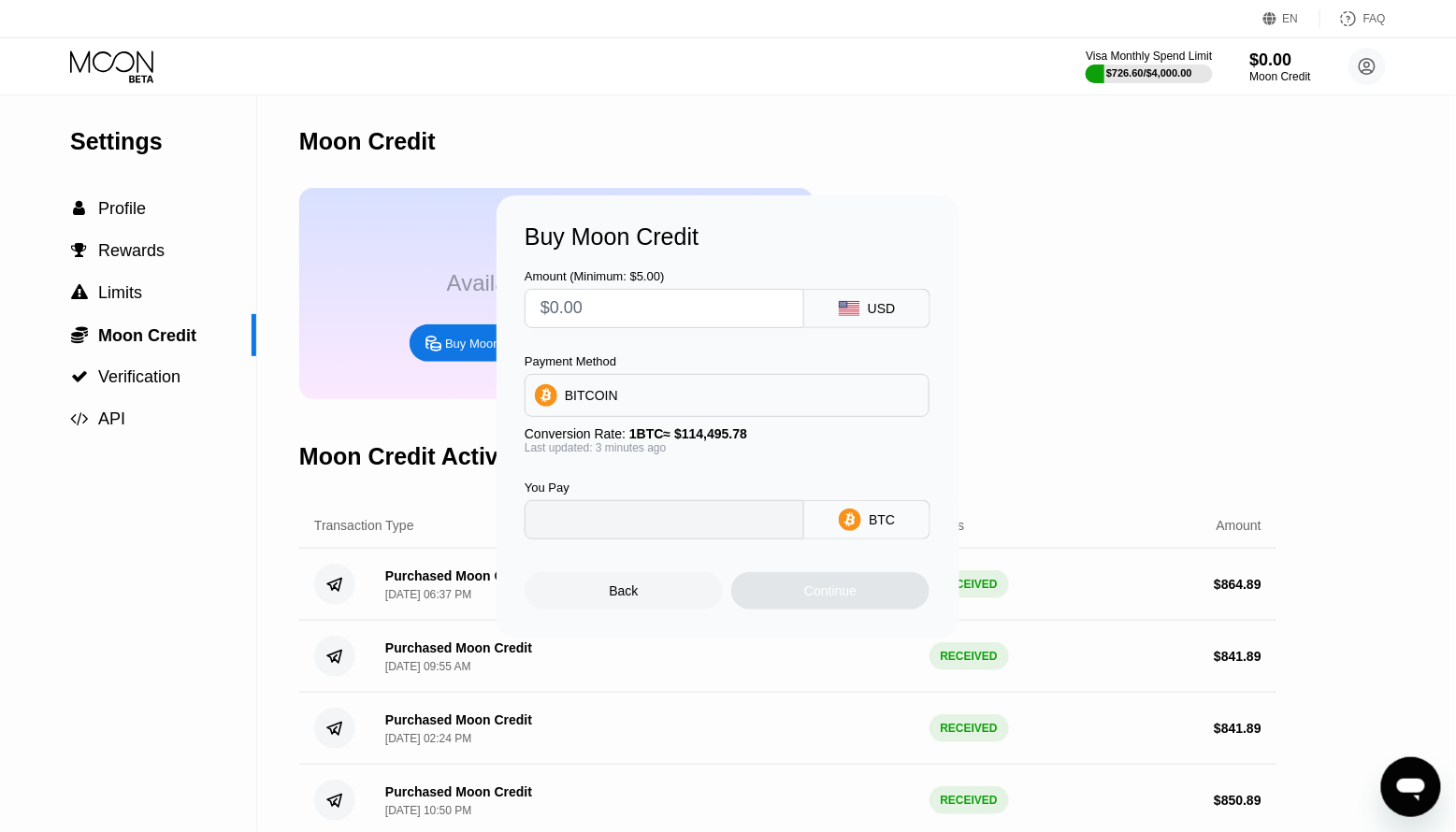
type input "0"
